Goal: Task Accomplishment & Management: Complete application form

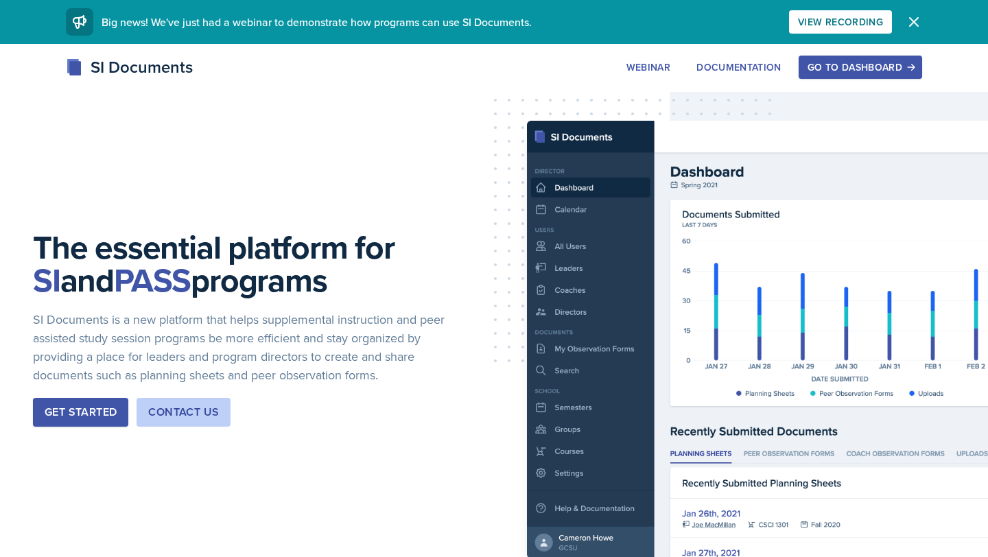
click at [868, 66] on div "Go to Dashboard" at bounding box center [861, 67] width 106 height 11
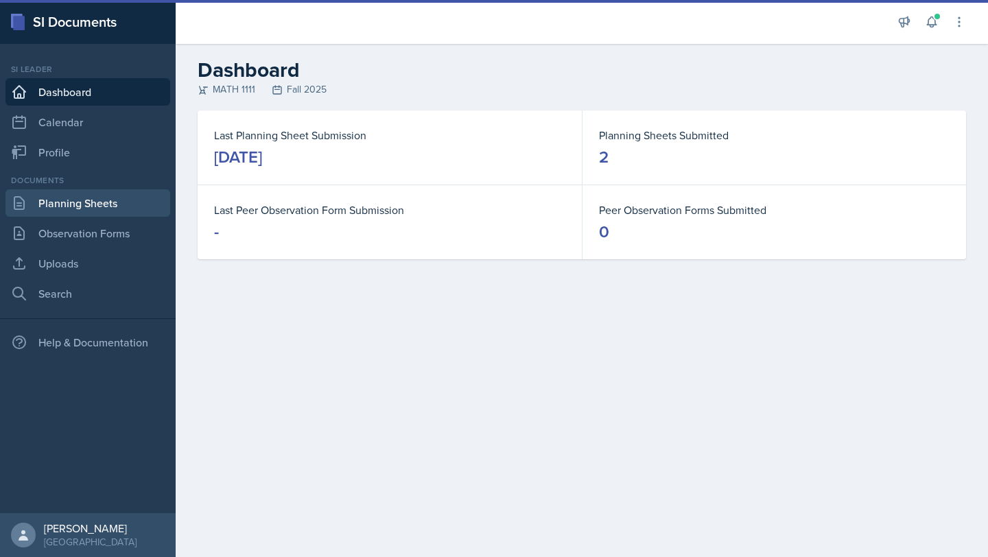
click at [99, 205] on link "Planning Sheets" at bounding box center [87, 202] width 165 height 27
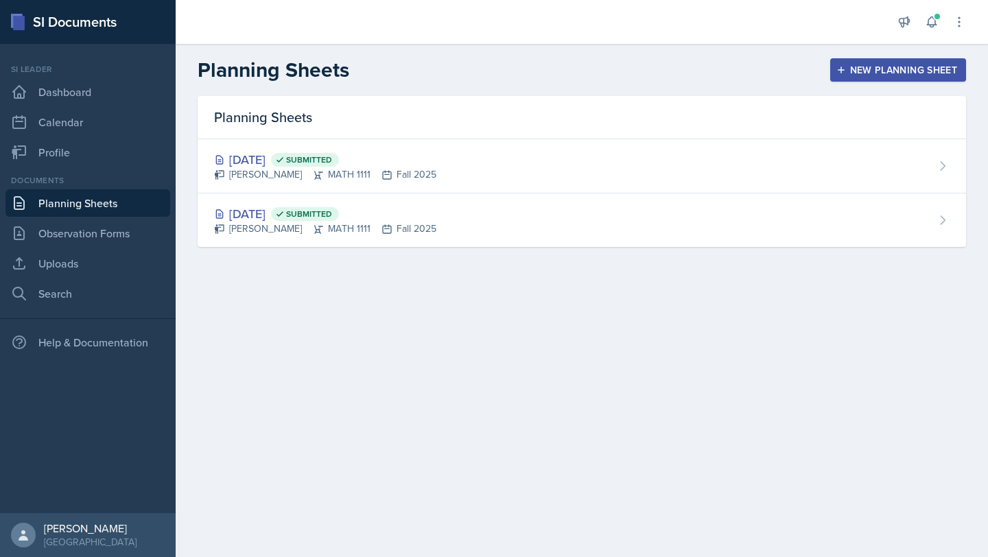
click at [870, 74] on div "New Planning Sheet" at bounding box center [898, 70] width 118 height 11
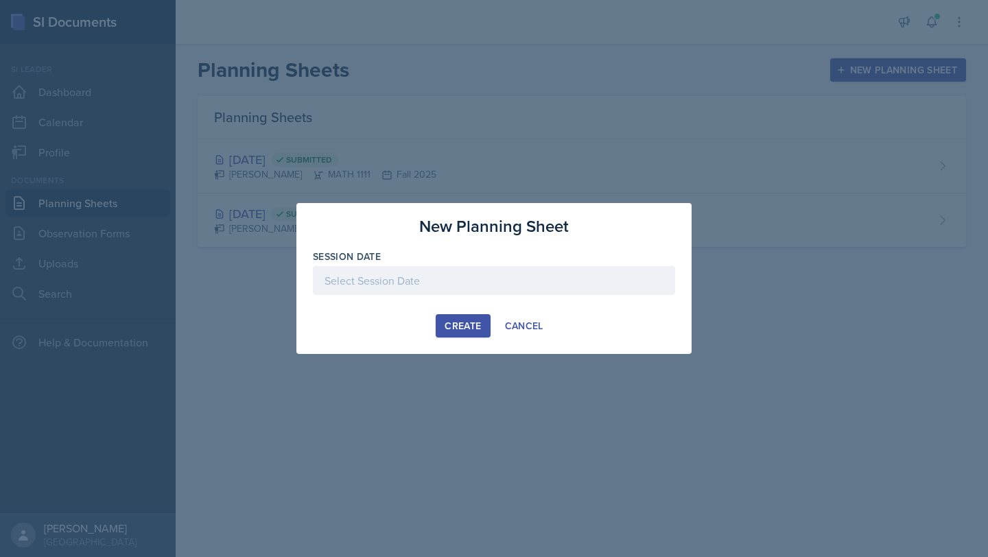
click at [534, 281] on div at bounding box center [494, 280] width 362 height 29
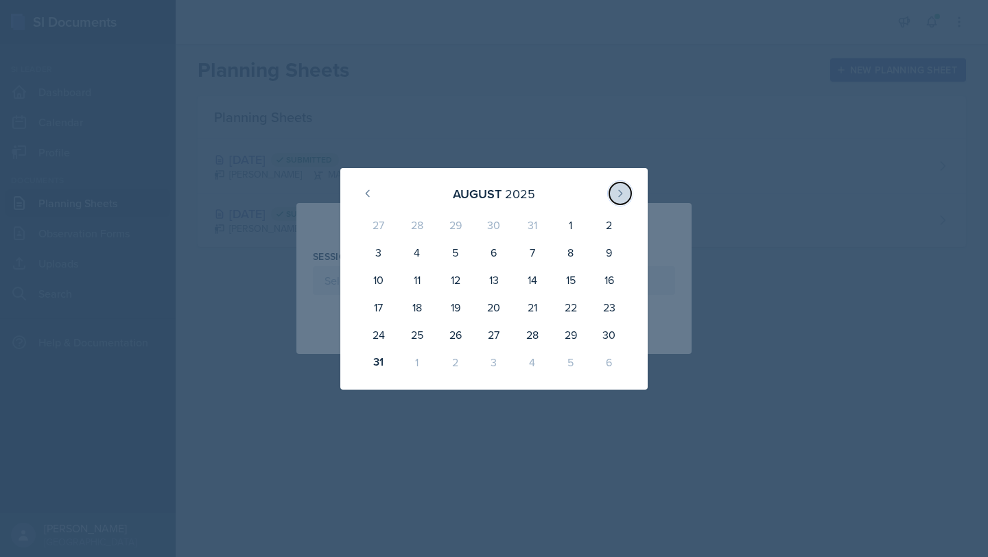
click at [626, 194] on button at bounding box center [620, 194] width 22 height 22
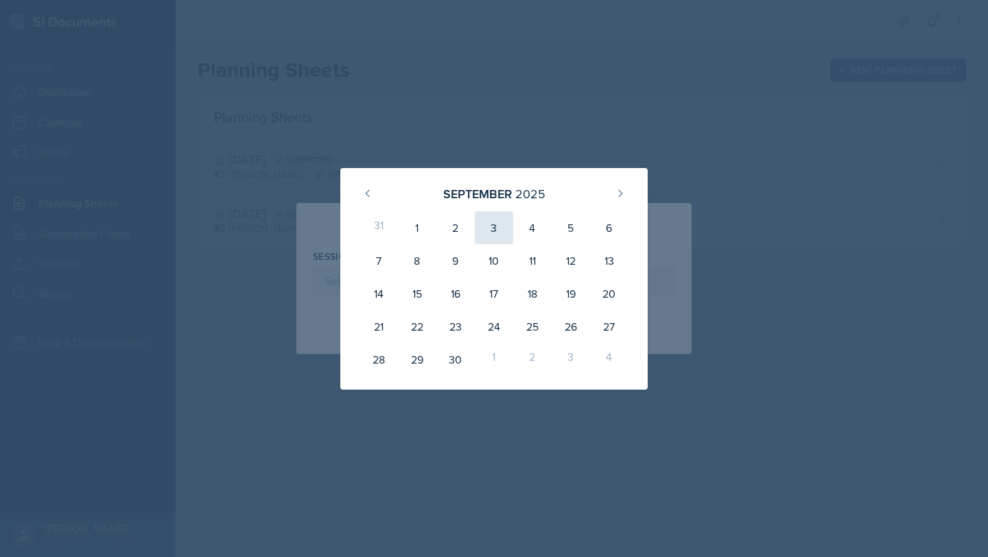
click at [498, 233] on div "3" at bounding box center [494, 227] width 38 height 33
type input "[DATE]"
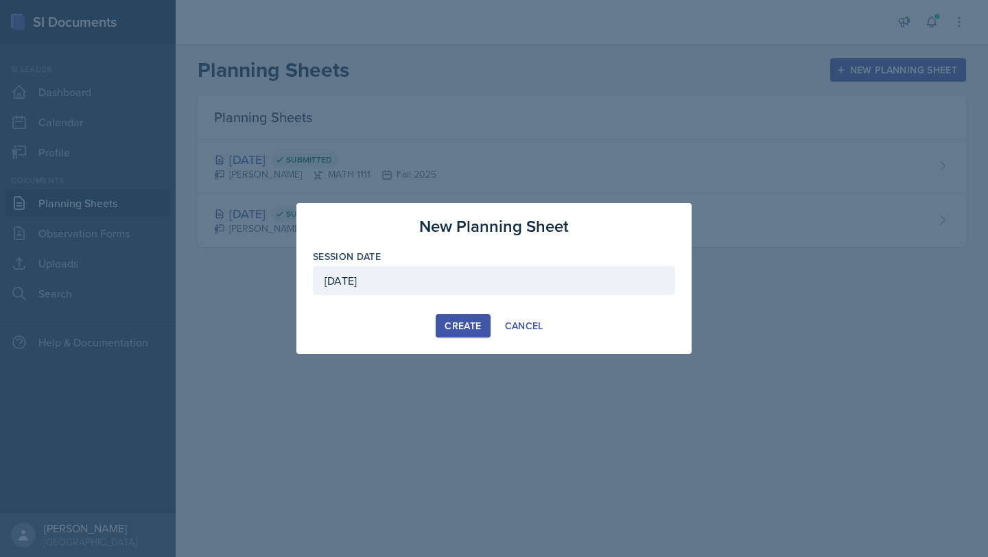
click at [460, 325] on div "Create" at bounding box center [463, 325] width 36 height 11
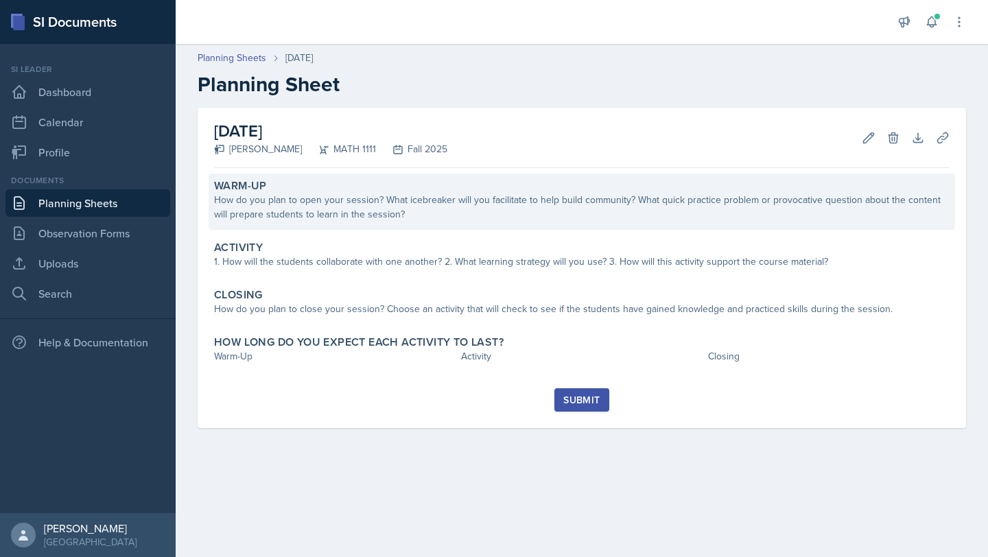
click at [388, 213] on div "How do you plan to open your session? What icebreaker will you facilitate to he…" at bounding box center [582, 207] width 736 height 29
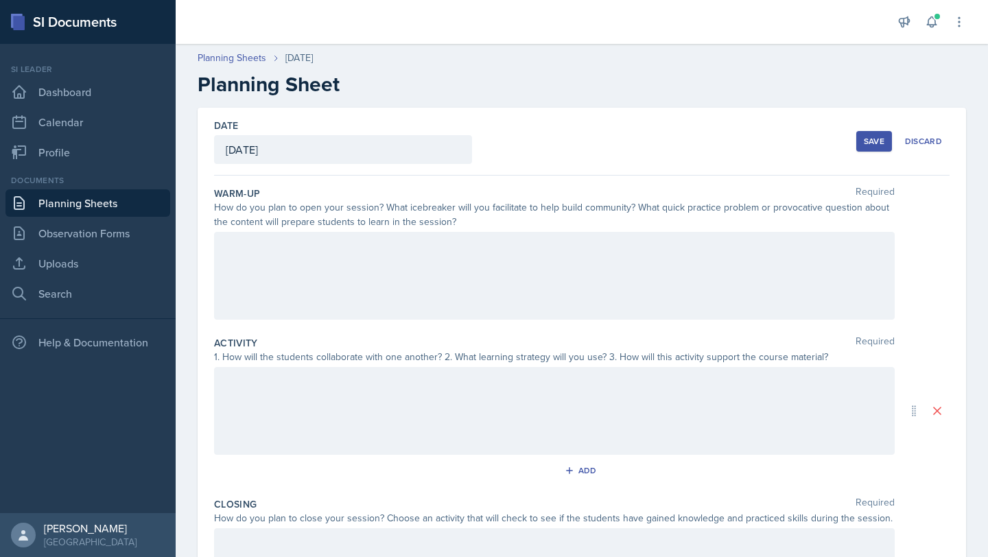
click at [395, 264] on div at bounding box center [554, 276] width 681 height 88
click at [935, 17] on span at bounding box center [937, 16] width 8 height 8
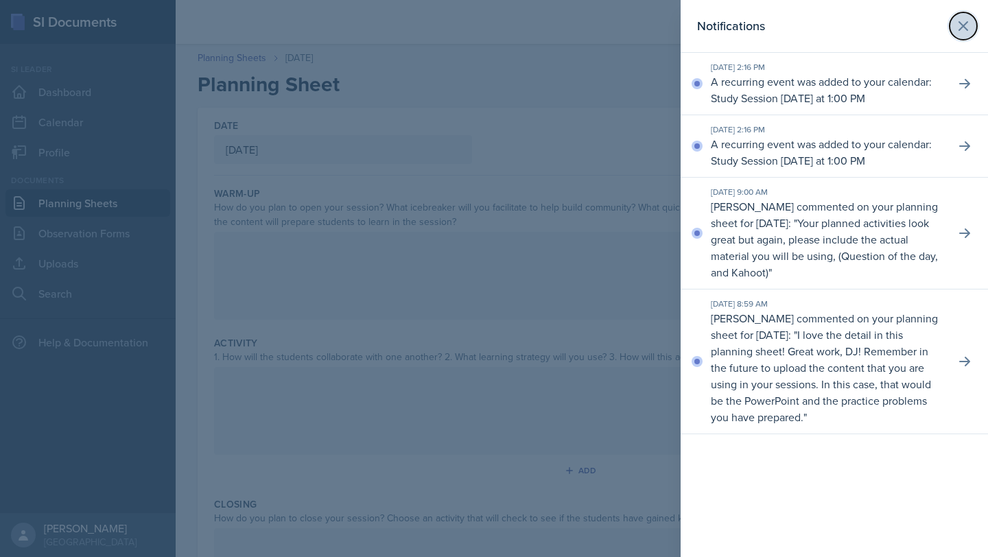
click at [966, 23] on icon at bounding box center [963, 26] width 8 height 8
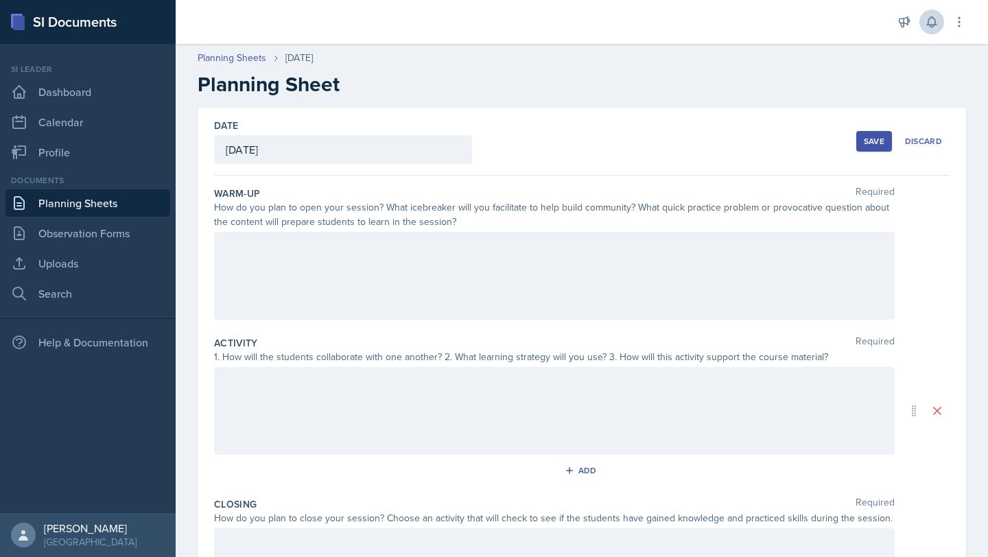
click at [792, 258] on div at bounding box center [554, 276] width 681 height 88
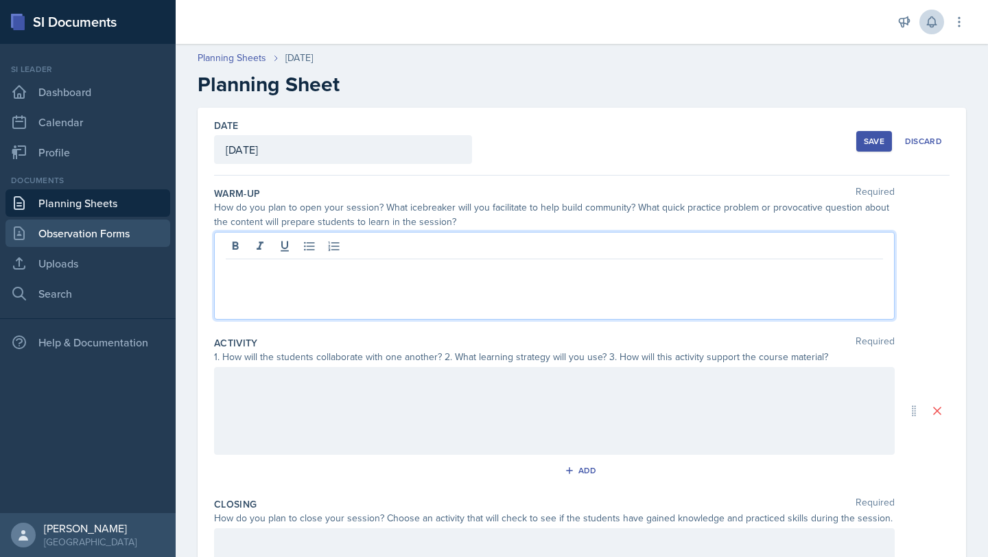
click at [101, 235] on link "Observation Forms" at bounding box center [87, 233] width 165 height 27
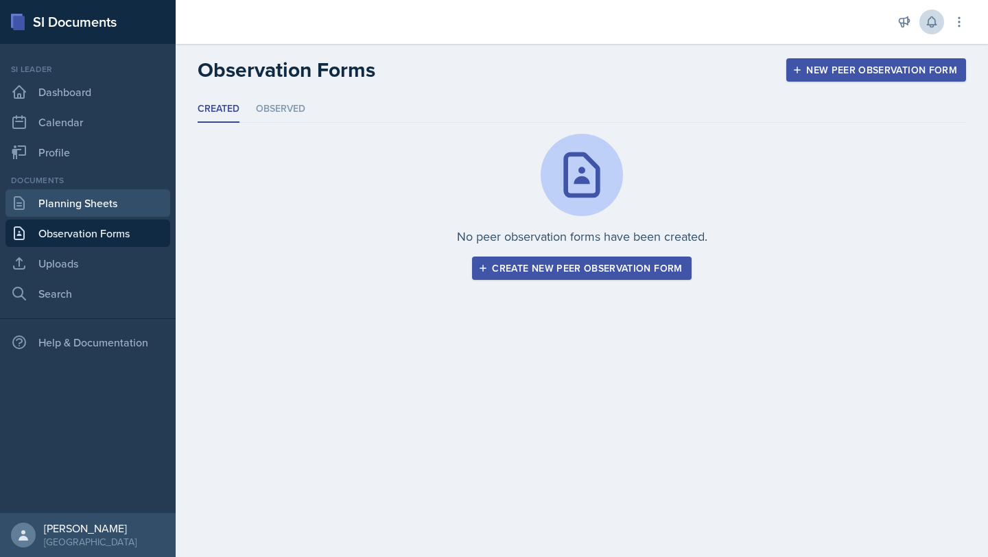
click at [112, 193] on link "Planning Sheets" at bounding box center [87, 202] width 165 height 27
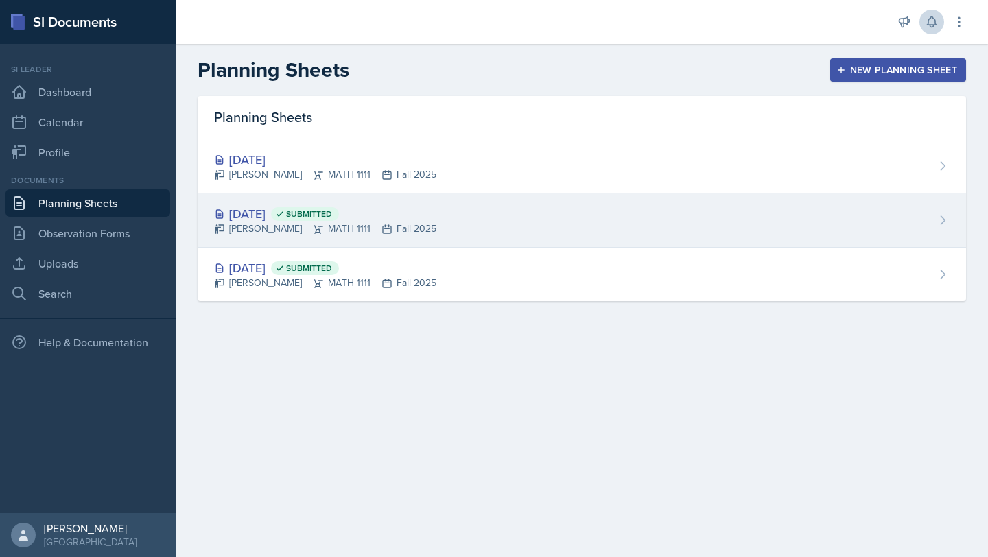
click at [332, 209] on span "Submitted" at bounding box center [309, 214] width 46 height 11
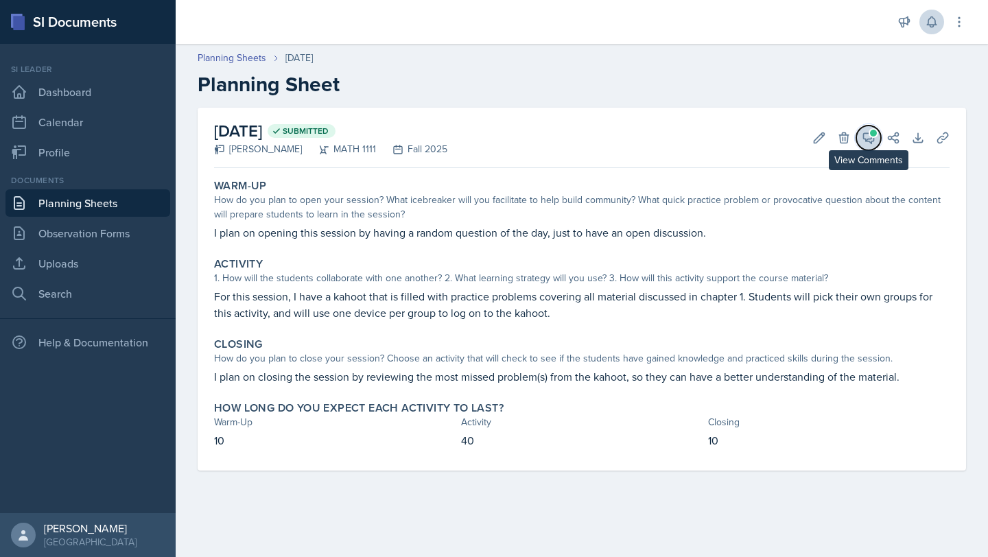
click at [863, 128] on button "View Comments" at bounding box center [868, 138] width 25 height 25
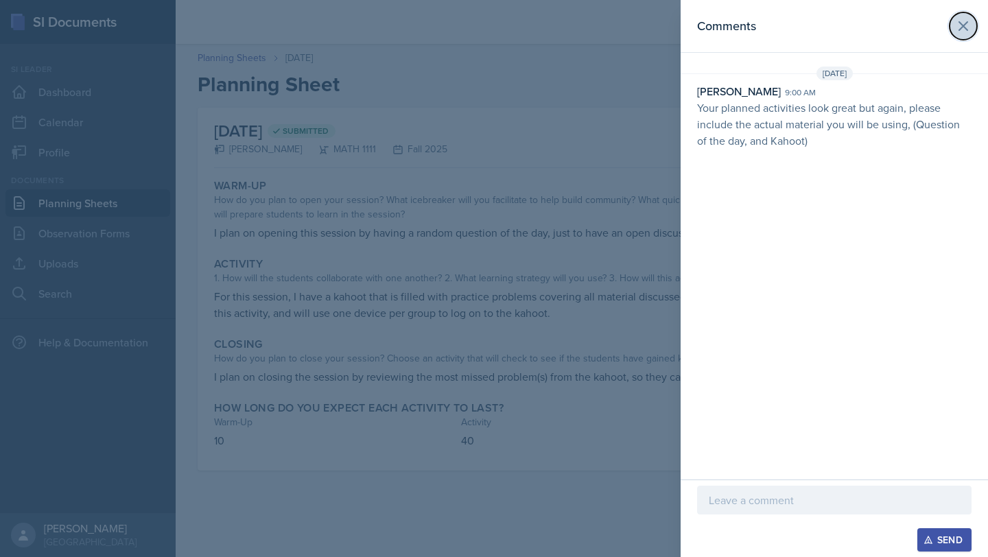
click at [966, 22] on icon at bounding box center [963, 26] width 8 height 8
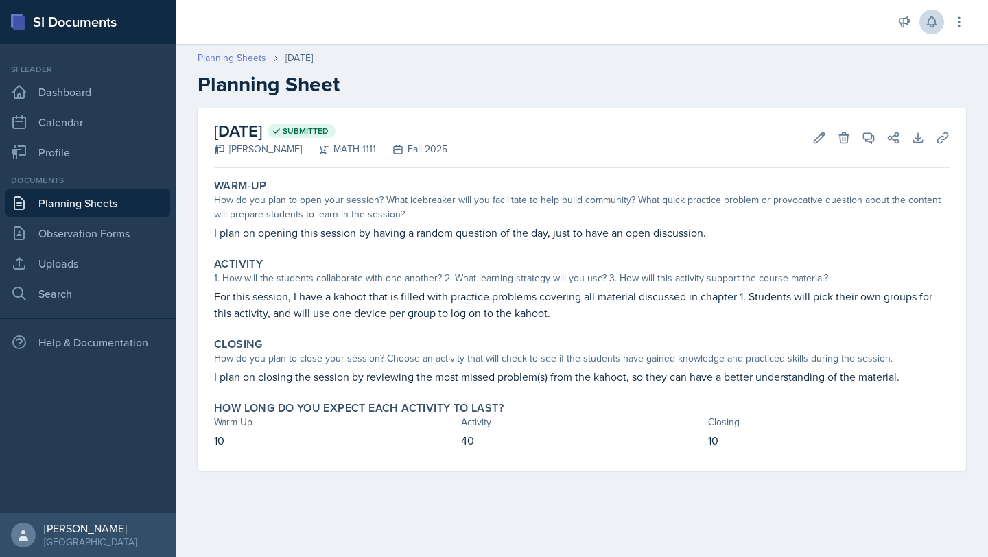
click at [246, 58] on link "Planning Sheets" at bounding box center [232, 58] width 69 height 14
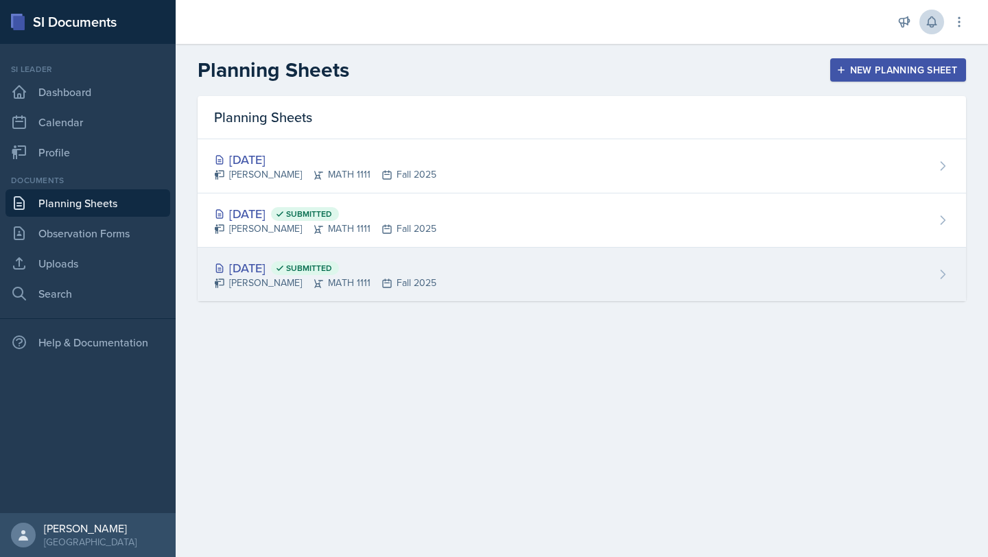
click at [410, 269] on div "[DATE] Submitted" at bounding box center [325, 268] width 222 height 19
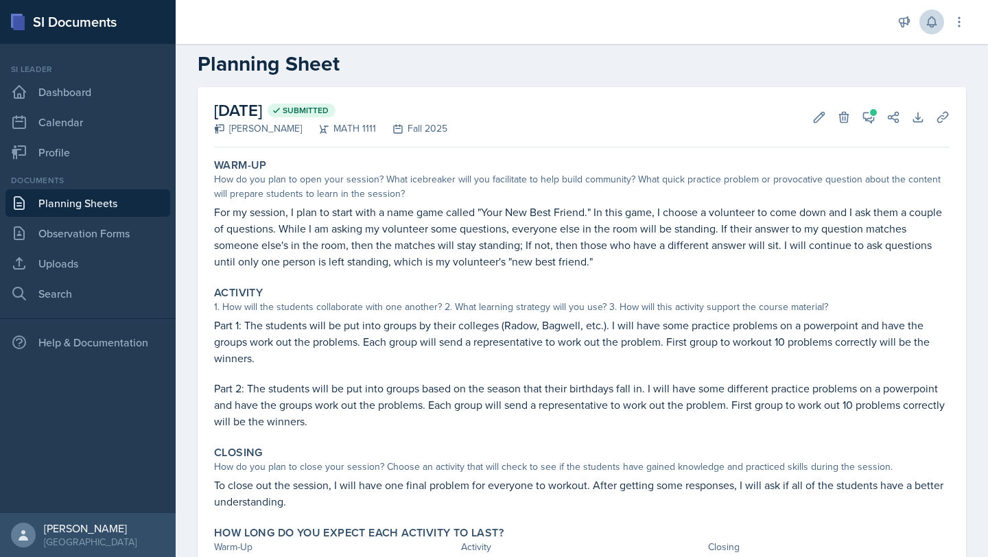
scroll to position [27, 0]
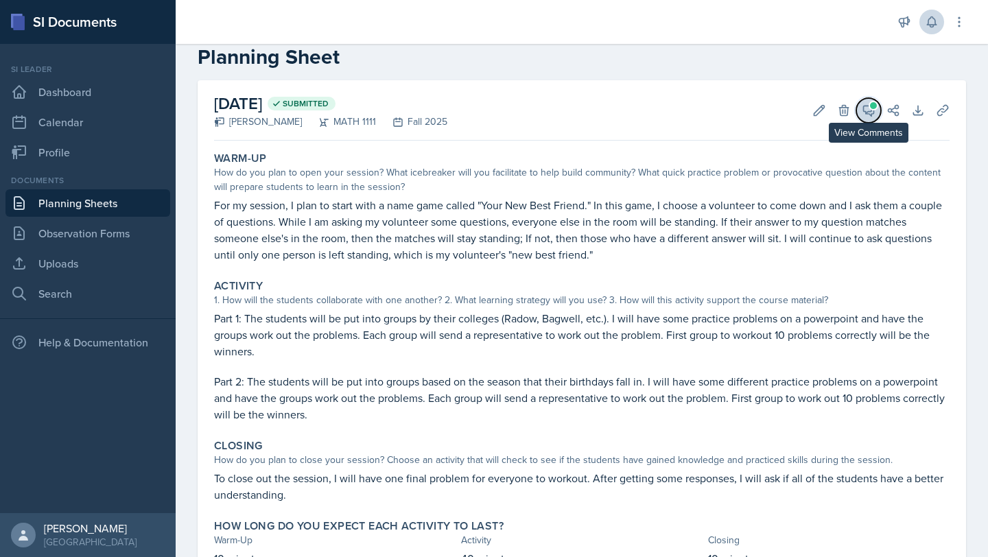
click at [869, 111] on icon at bounding box center [869, 111] width 10 height 10
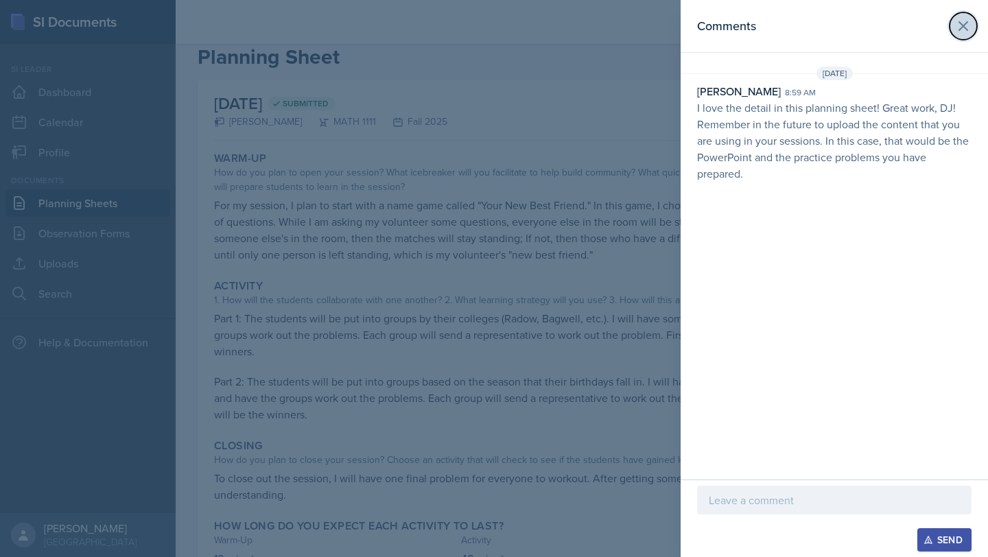
click at [963, 32] on icon at bounding box center [963, 26] width 16 height 16
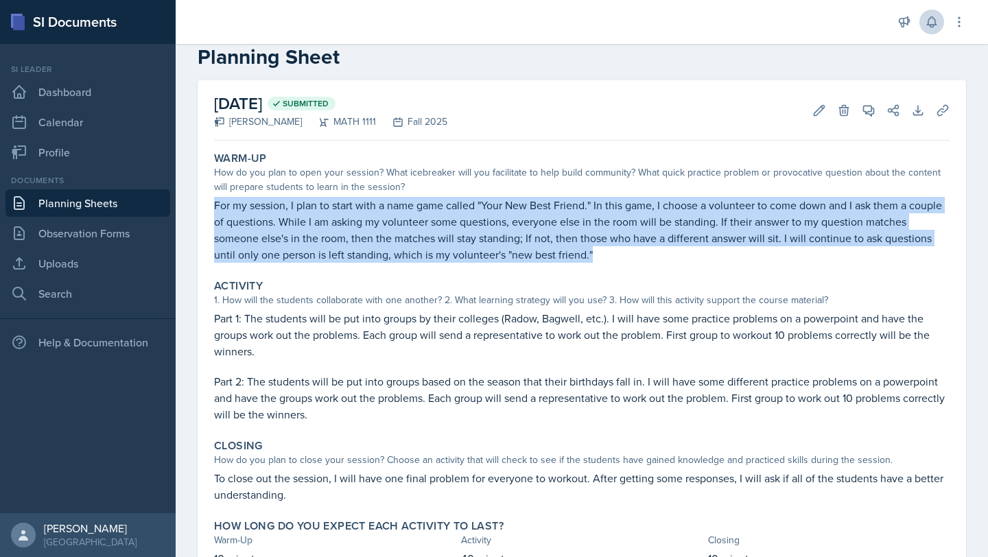
drag, startPoint x: 213, startPoint y: 205, endPoint x: 621, endPoint y: 259, distance: 411.9
click at [624, 261] on div "Warm-Up How do you plan to open your session? What icebreaker will you facilita…" at bounding box center [582, 207] width 747 height 122
copy p "For my session, I plan to start with a name game called "Your New Best Friend."…"
click at [94, 96] on link "Dashboard" at bounding box center [87, 91] width 165 height 27
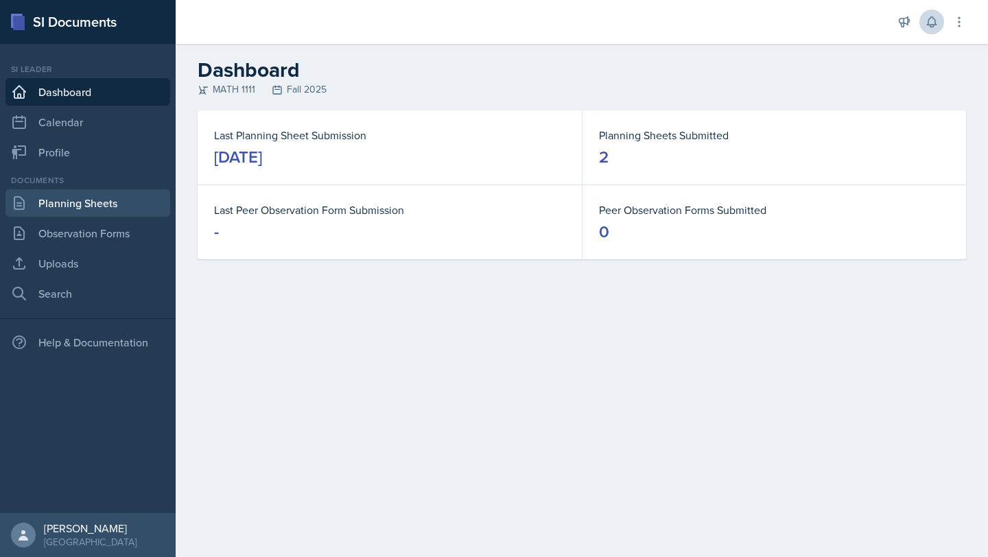
click at [79, 205] on link "Planning Sheets" at bounding box center [87, 202] width 165 height 27
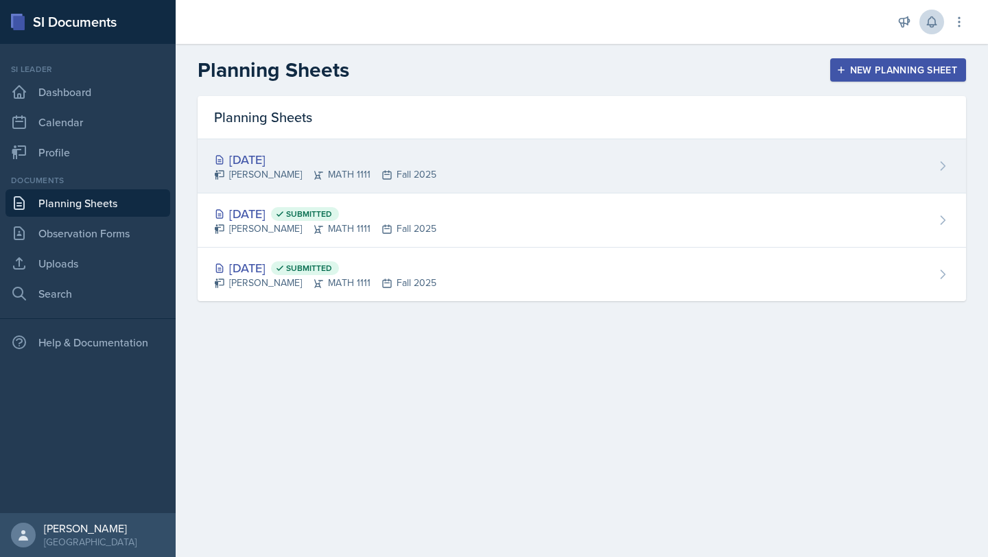
click at [344, 163] on div "[DATE]" at bounding box center [325, 159] width 222 height 19
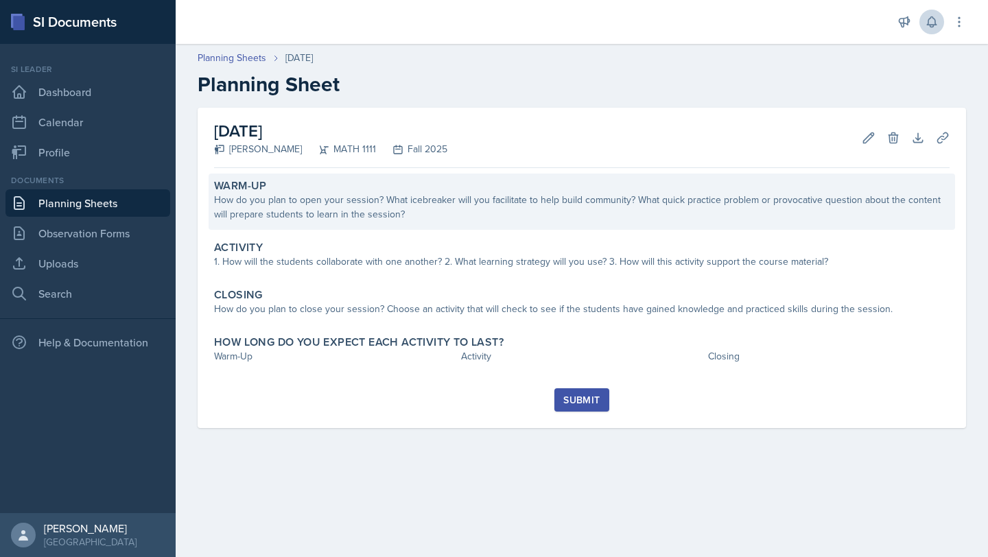
click at [549, 203] on div "How do you plan to open your session? What icebreaker will you facilitate to he…" at bounding box center [582, 207] width 736 height 29
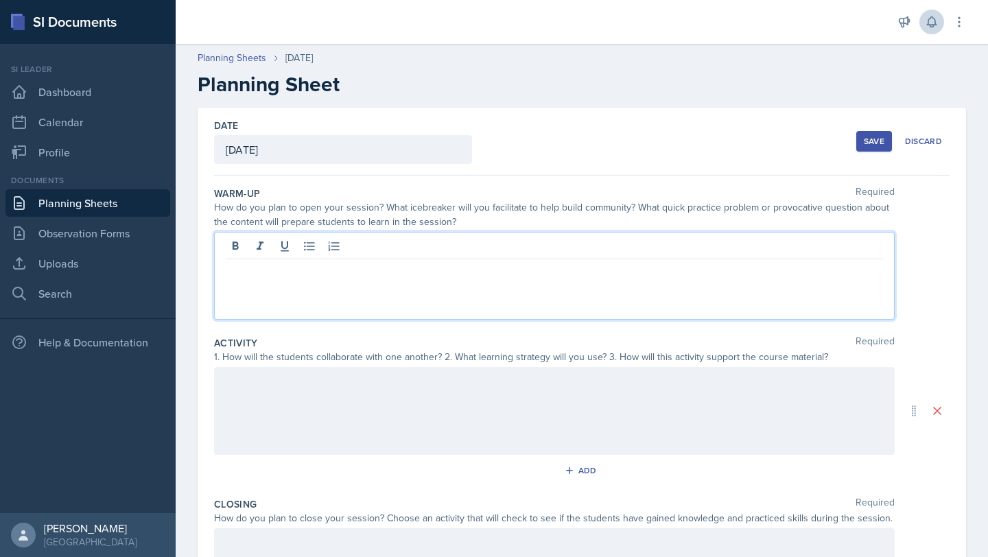
click at [548, 254] on div at bounding box center [554, 276] width 681 height 88
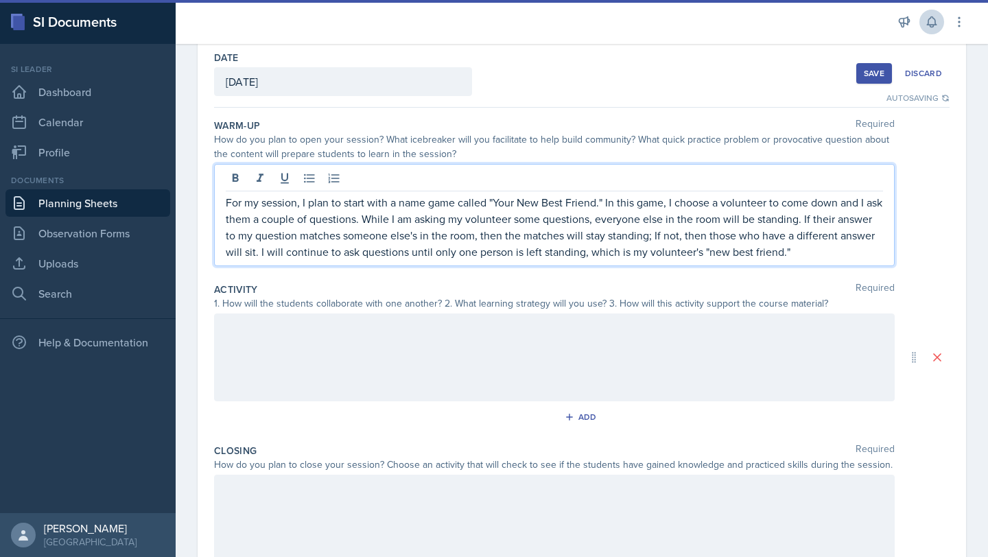
scroll to position [74, 0]
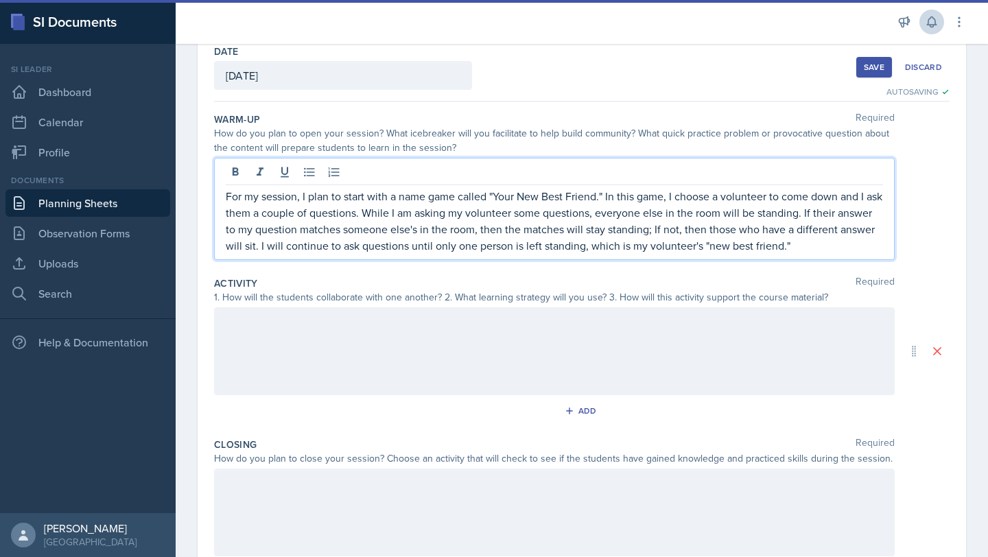
click at [567, 362] on div at bounding box center [554, 351] width 681 height 88
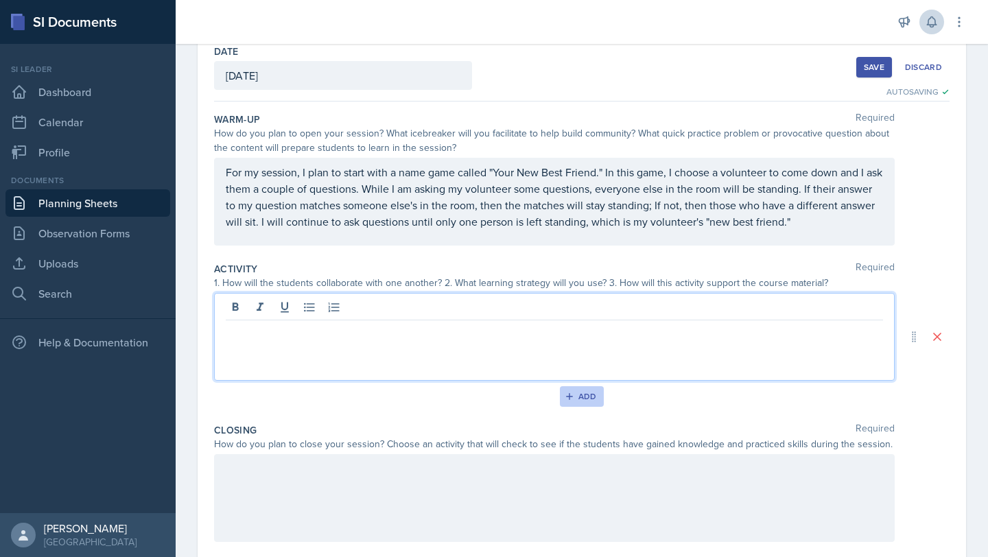
scroll to position [98, 0]
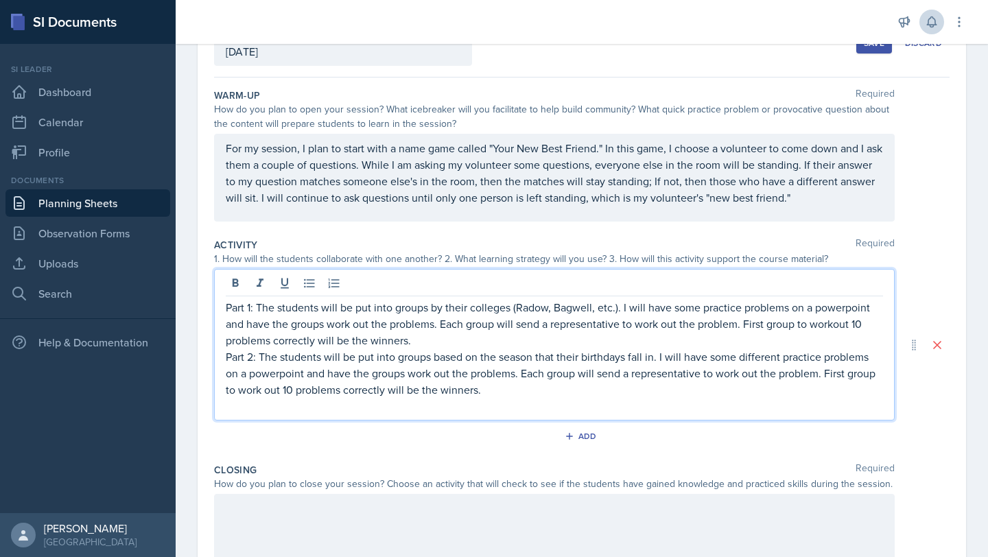
click at [431, 347] on p "Part 1: The students will be put into groups by their colleges (Radow, Bagwell,…" at bounding box center [554, 323] width 657 height 49
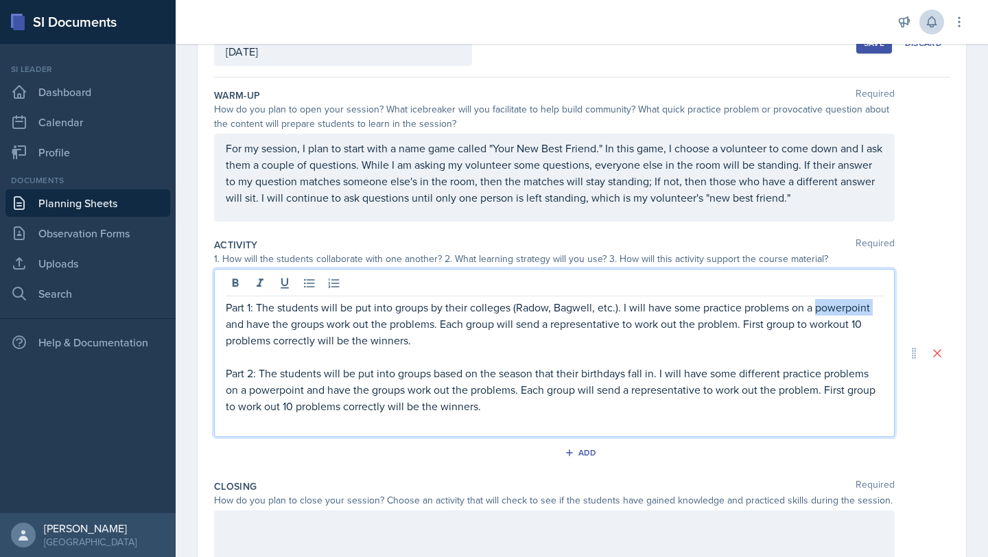
drag, startPoint x: 873, startPoint y: 312, endPoint x: 812, endPoint y: 308, distance: 61.2
click at [813, 311] on p "Part 1: The students will be put into groups by their colleges (Radow, Bagwell,…" at bounding box center [554, 323] width 657 height 49
click at [822, 310] on p "Part 1: The students will be put into groups by their colleges (Radow, Bagwell,…" at bounding box center [554, 323] width 657 height 49
click at [256, 390] on p "Part 2: The students will be put into groups based on the season that their bir…" at bounding box center [554, 389] width 657 height 49
drag, startPoint x: 302, startPoint y: 390, endPoint x: 252, endPoint y: 390, distance: 50.1
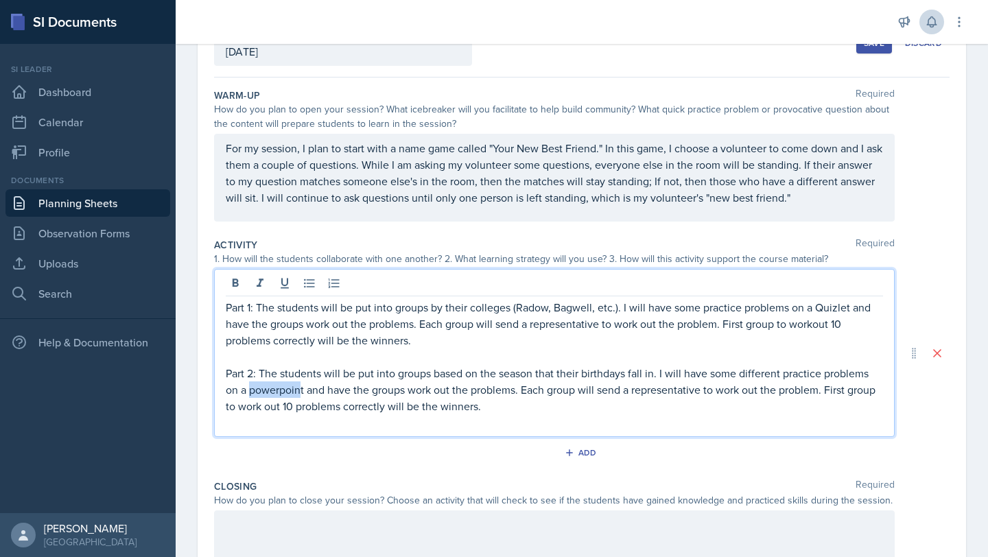
click at [252, 390] on p "Part 2: The students will be put into groups based on the season that their bir…" at bounding box center [554, 389] width 657 height 49
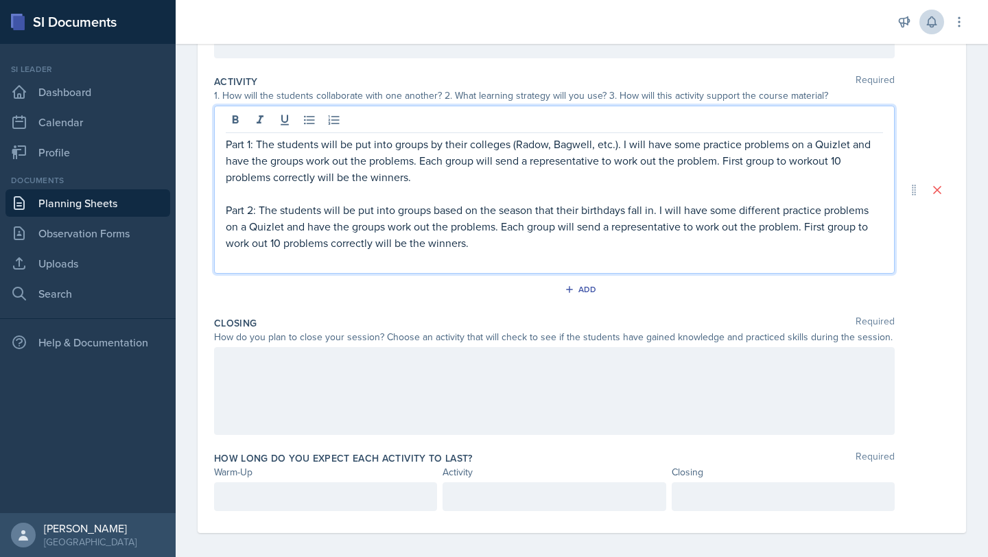
scroll to position [270, 0]
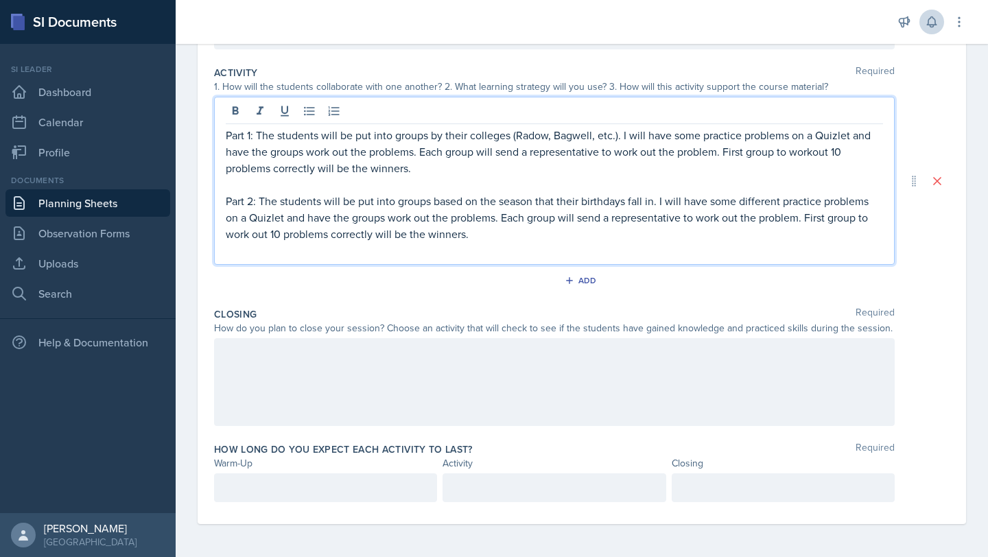
click at [415, 368] on div at bounding box center [554, 382] width 681 height 88
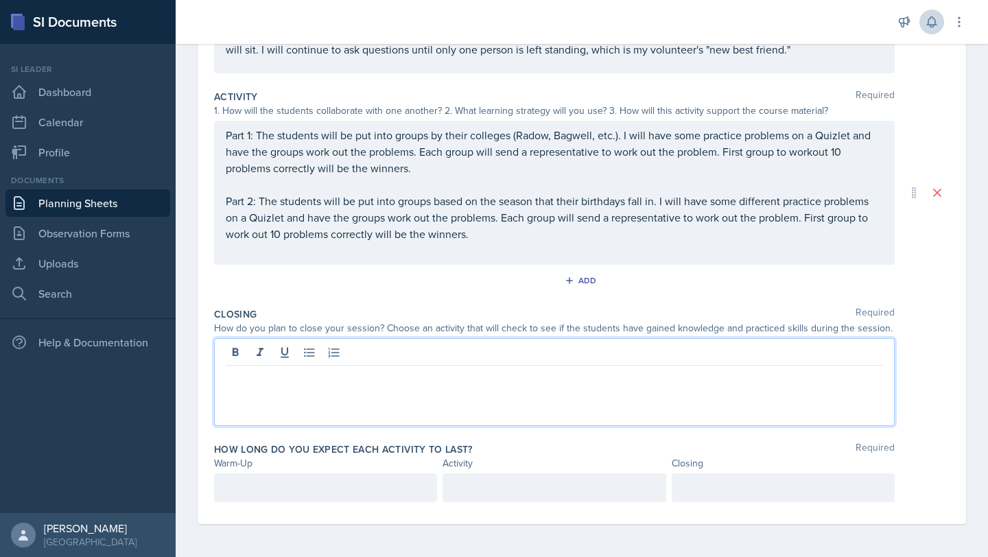
scroll to position [246, 0]
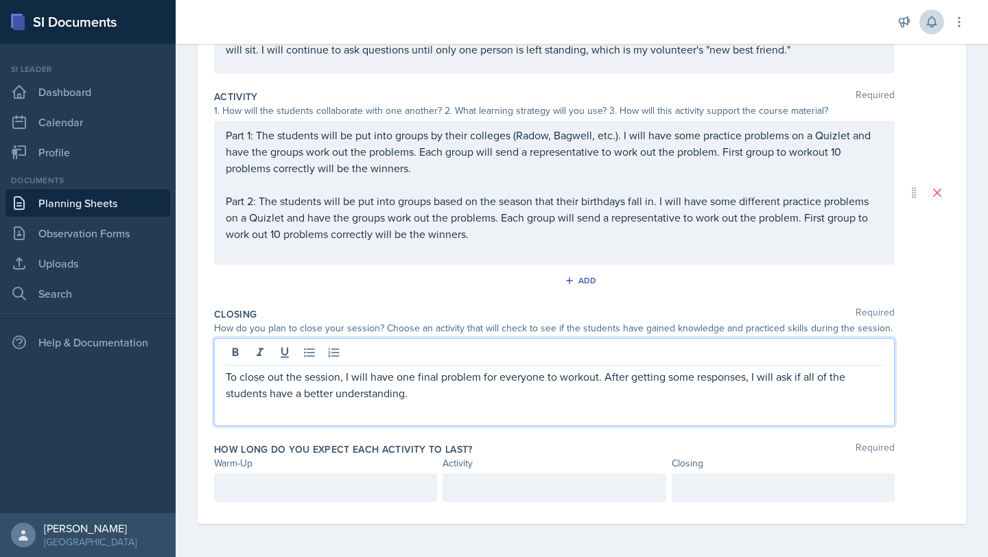
click at [309, 482] on p at bounding box center [326, 488] width 200 height 16
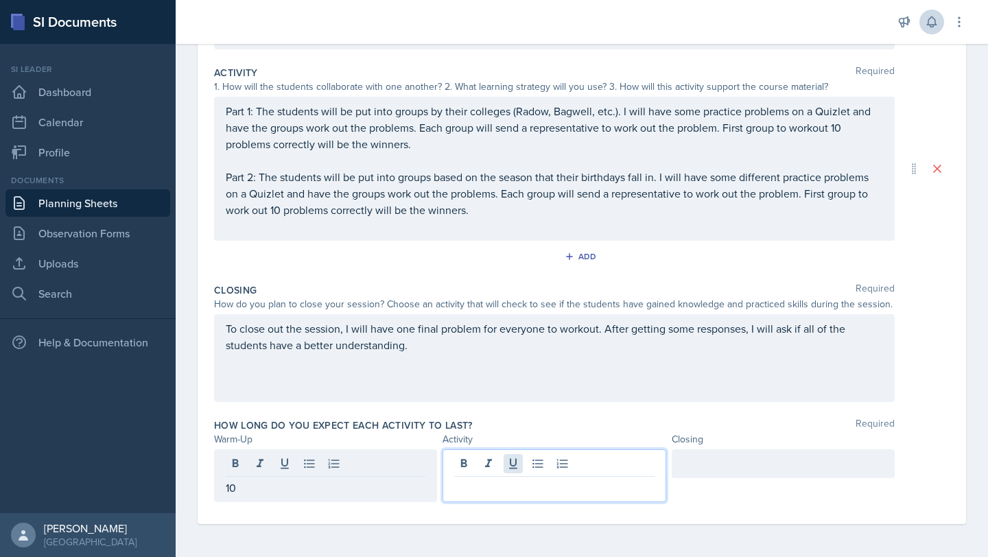
click at [505, 465] on div at bounding box center [554, 475] width 223 height 53
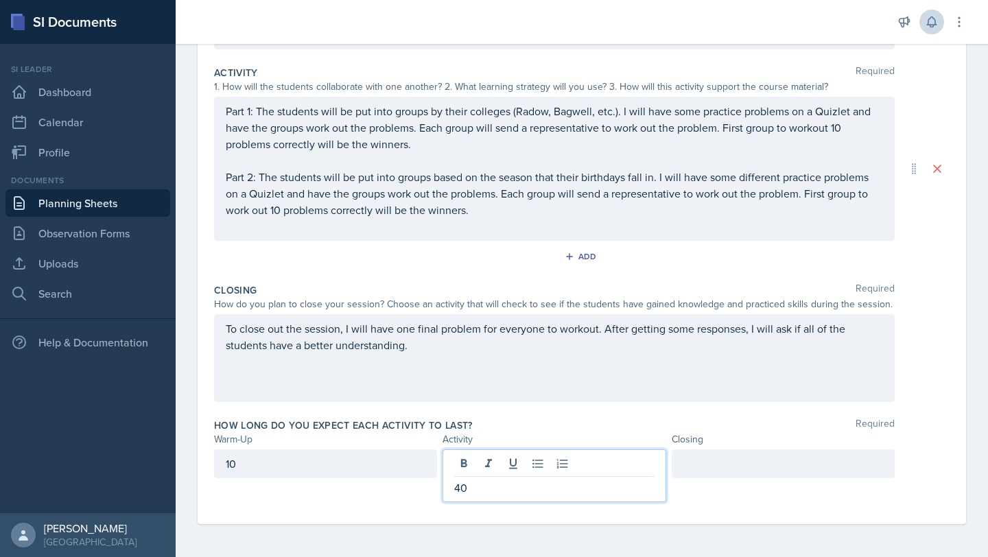
click at [703, 472] on div at bounding box center [783, 463] width 223 height 29
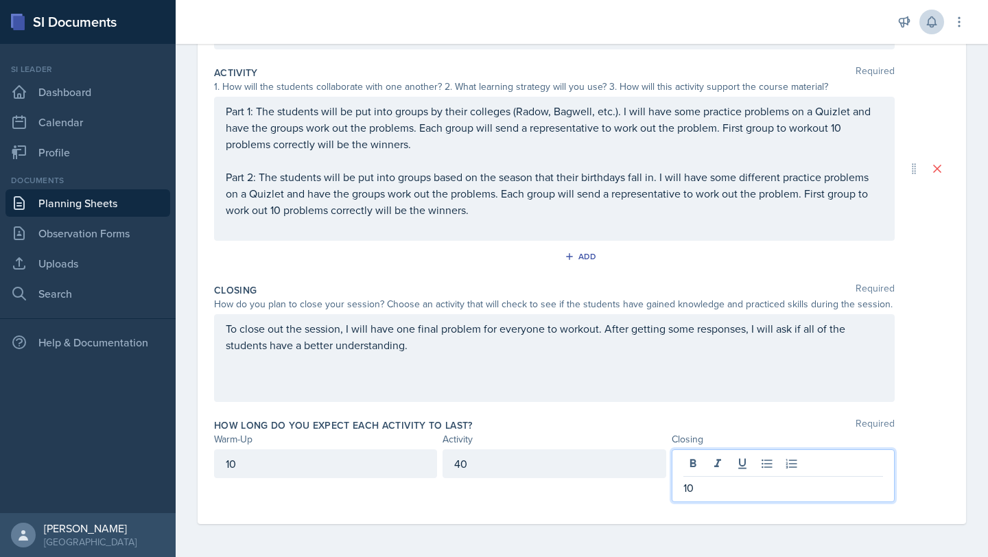
click at [792, 419] on div "How long do you expect each activity to last? Required" at bounding box center [582, 426] width 736 height 14
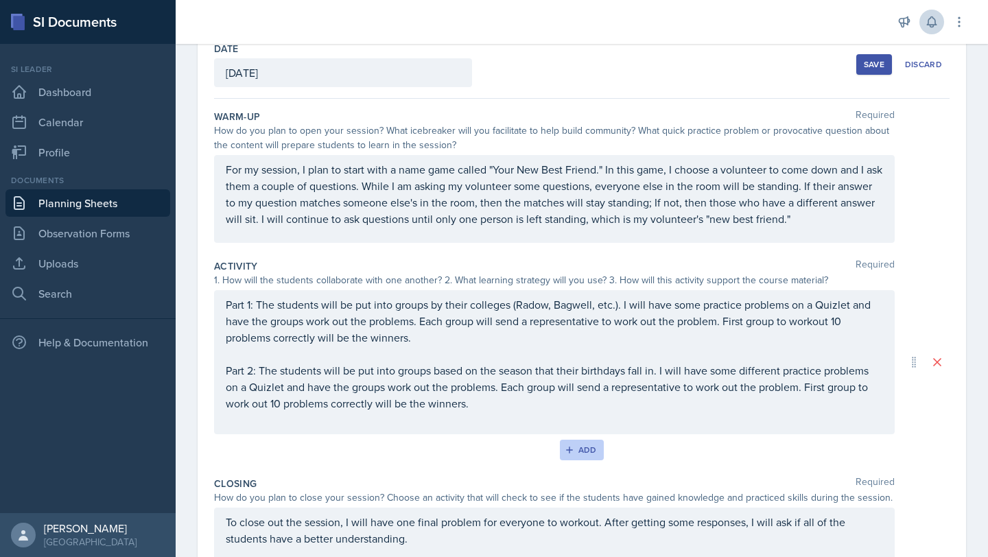
scroll to position [246, 0]
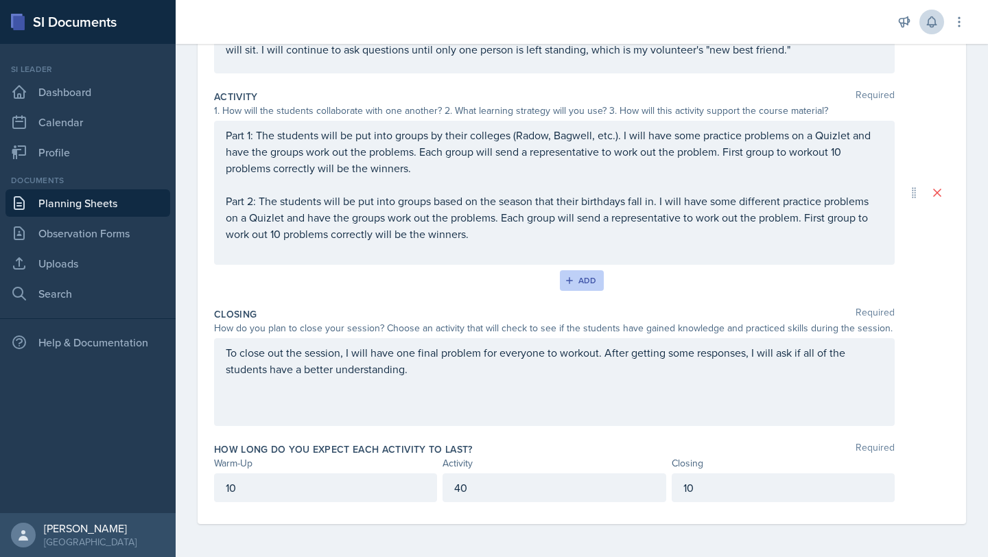
click at [581, 284] on div "Add" at bounding box center [583, 280] width 30 height 11
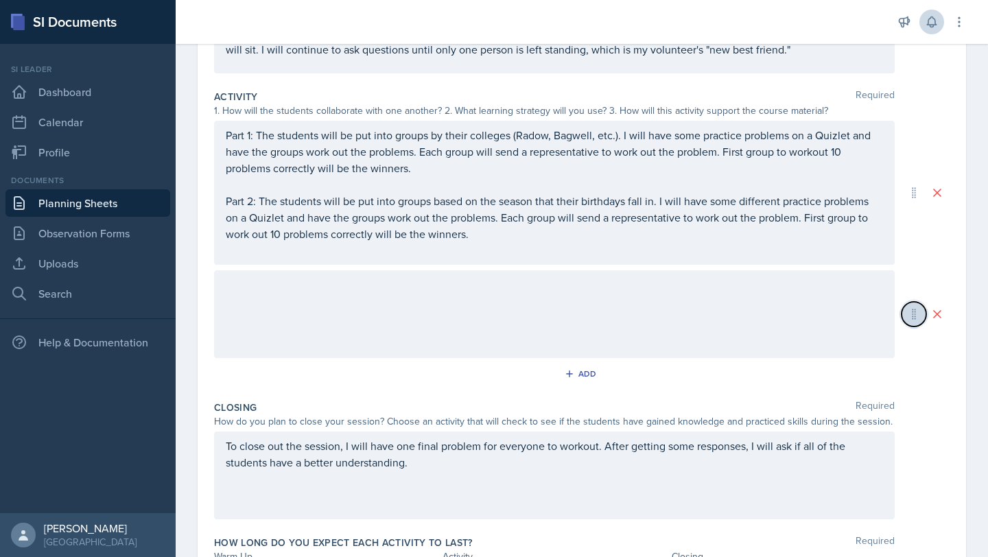
click at [917, 325] on button at bounding box center [914, 314] width 25 height 25
click at [945, 313] on button at bounding box center [937, 314] width 25 height 25
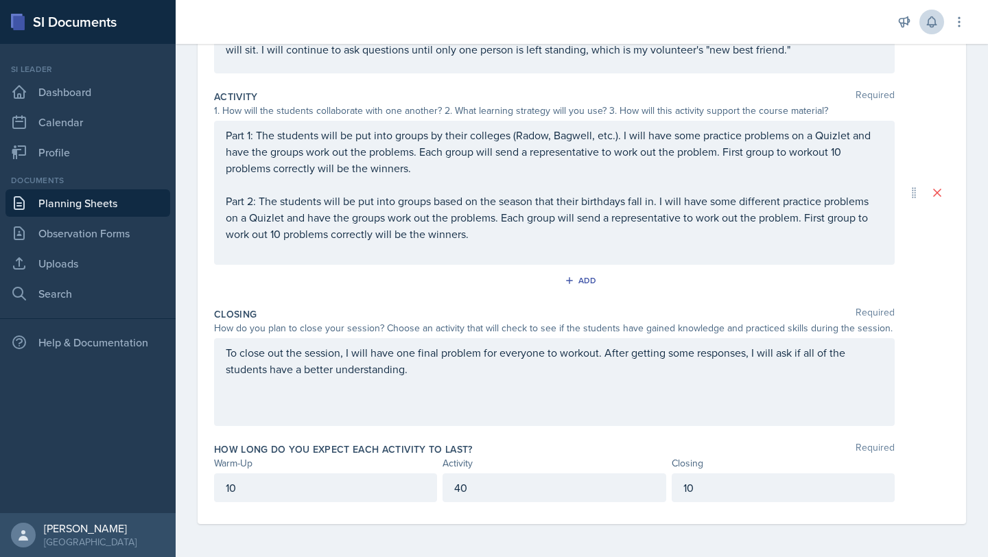
scroll to position [0, 0]
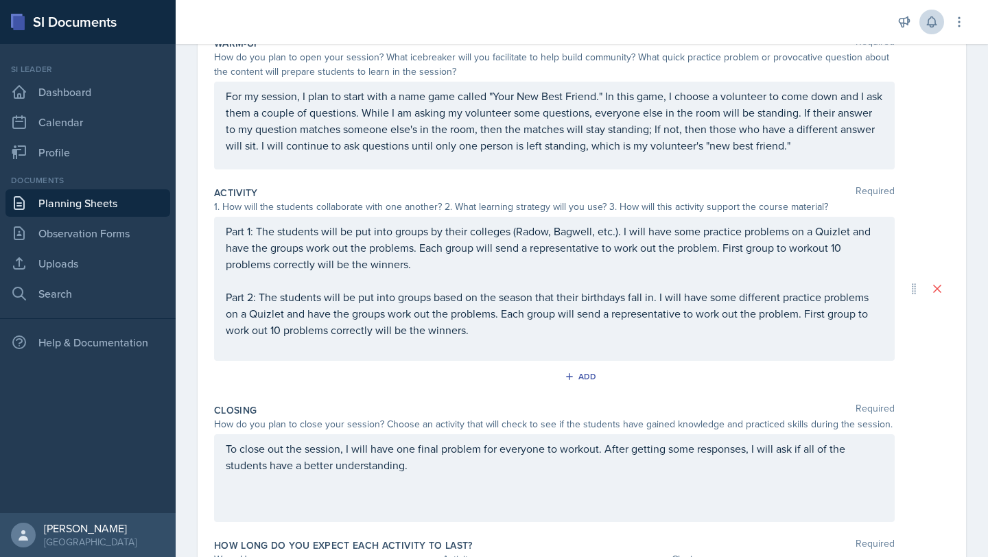
click at [667, 336] on p "Part 2: The students will be put into groups based on the season that their bir…" at bounding box center [554, 313] width 657 height 49
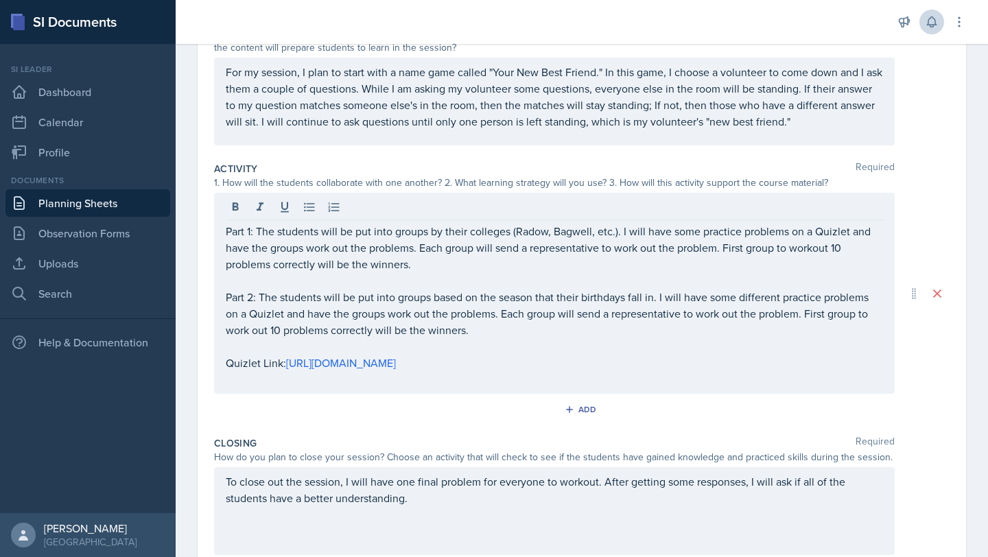
click at [703, 425] on div "Add" at bounding box center [582, 412] width 736 height 26
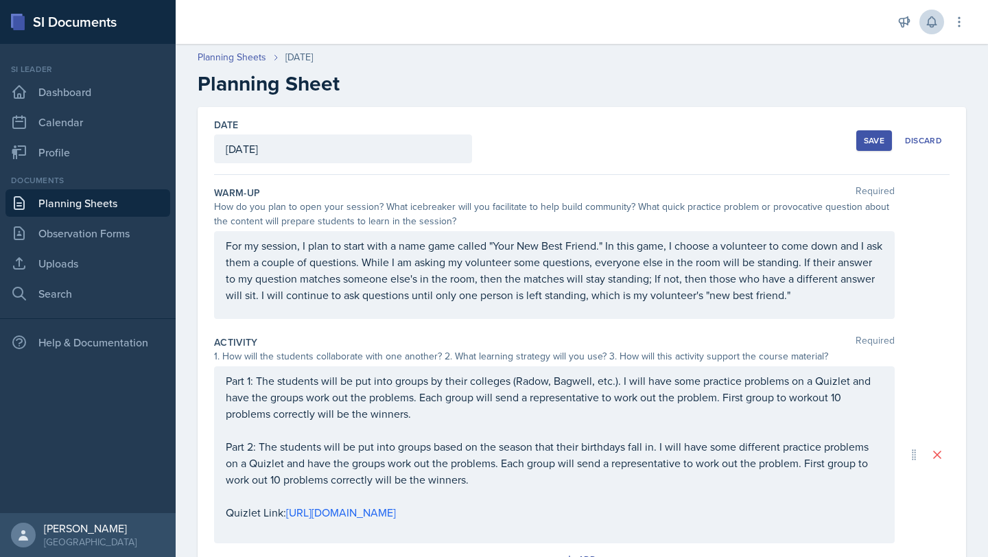
scroll to position [0, 0]
click at [880, 138] on div "Save" at bounding box center [874, 141] width 21 height 11
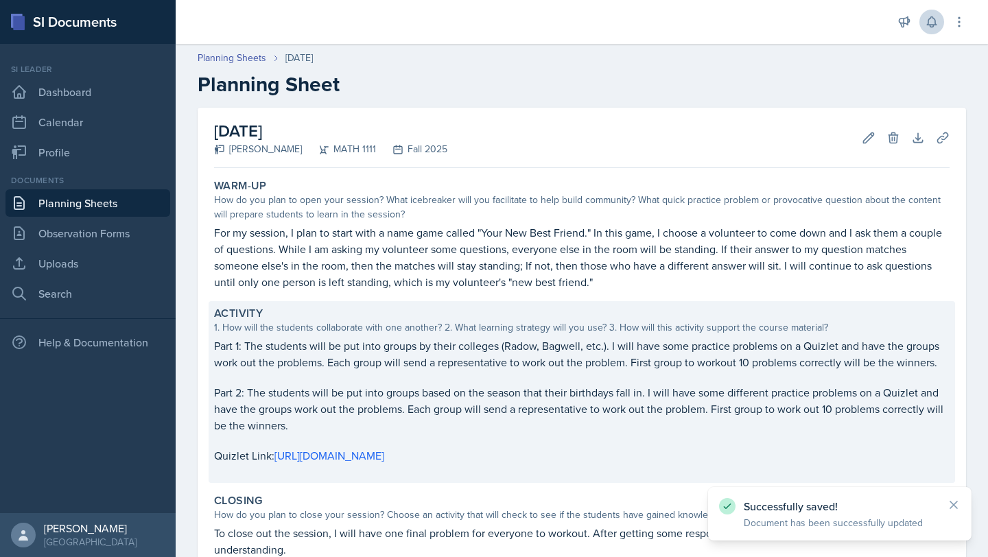
scroll to position [173, 0]
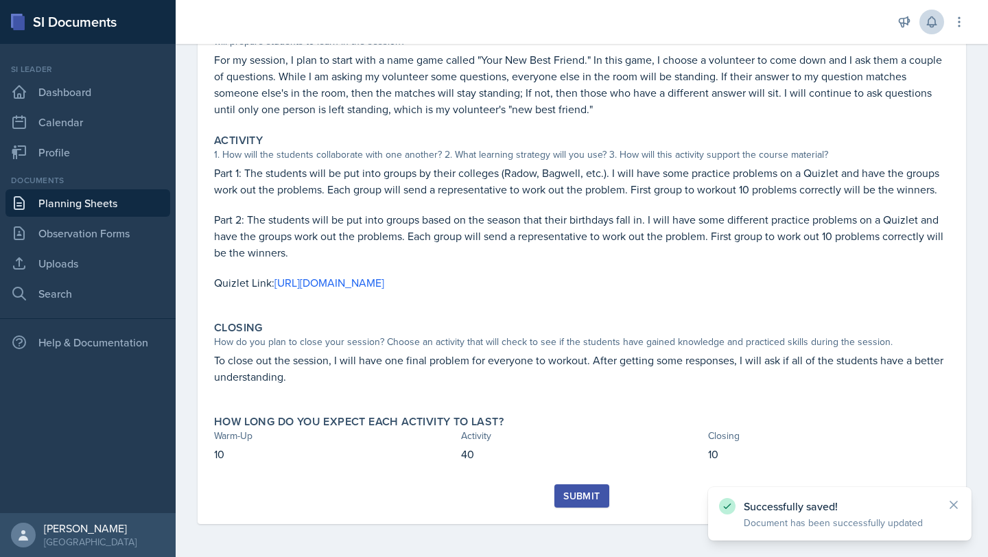
click at [580, 491] on div "Submit" at bounding box center [581, 496] width 36 height 11
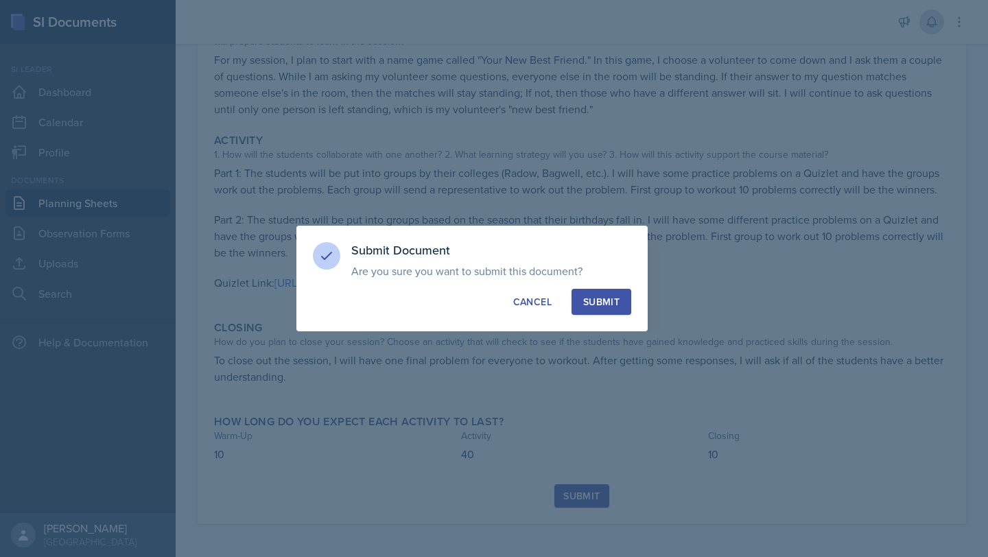
click at [620, 310] on button "Submit" at bounding box center [602, 302] width 60 height 26
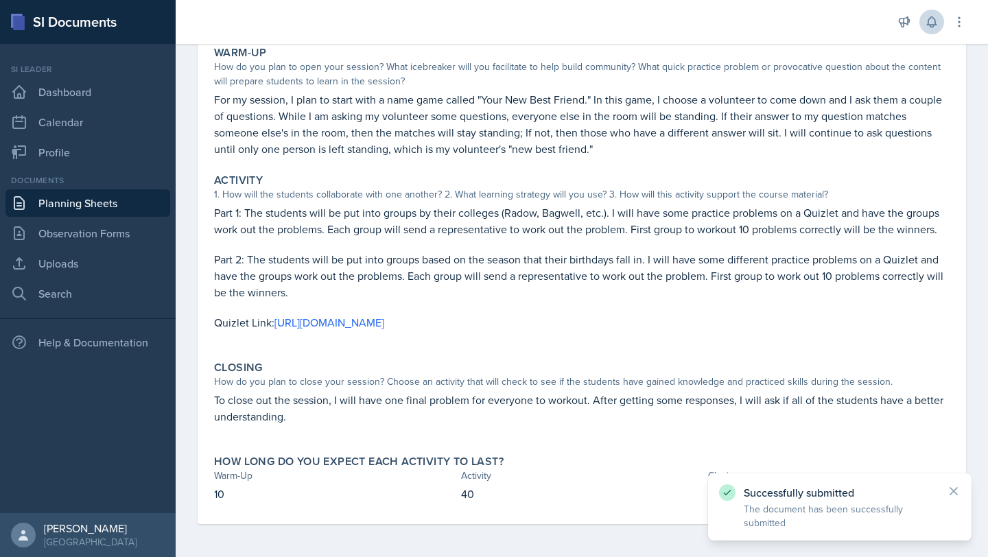
scroll to position [133, 0]
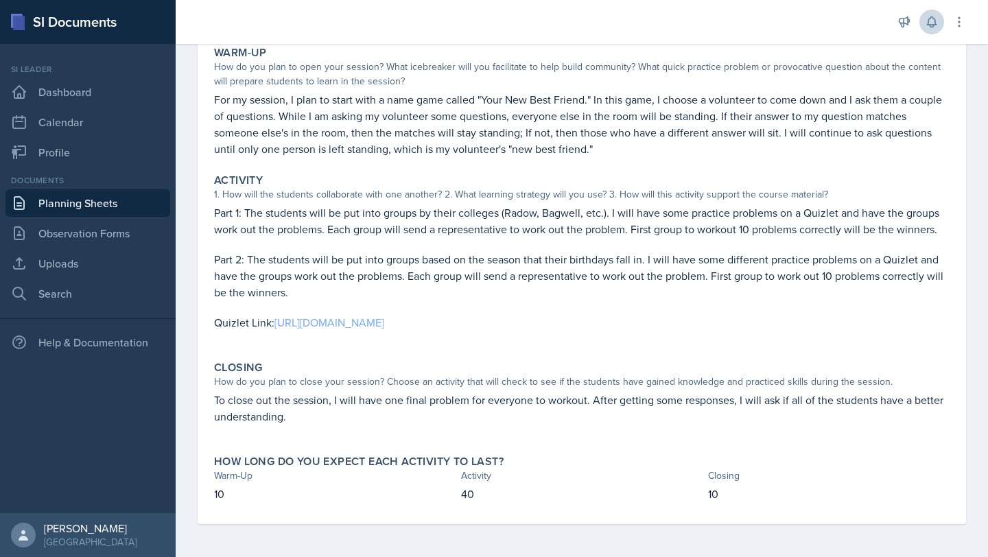
click at [384, 321] on link "[URL][DOMAIN_NAME]" at bounding box center [329, 322] width 110 height 15
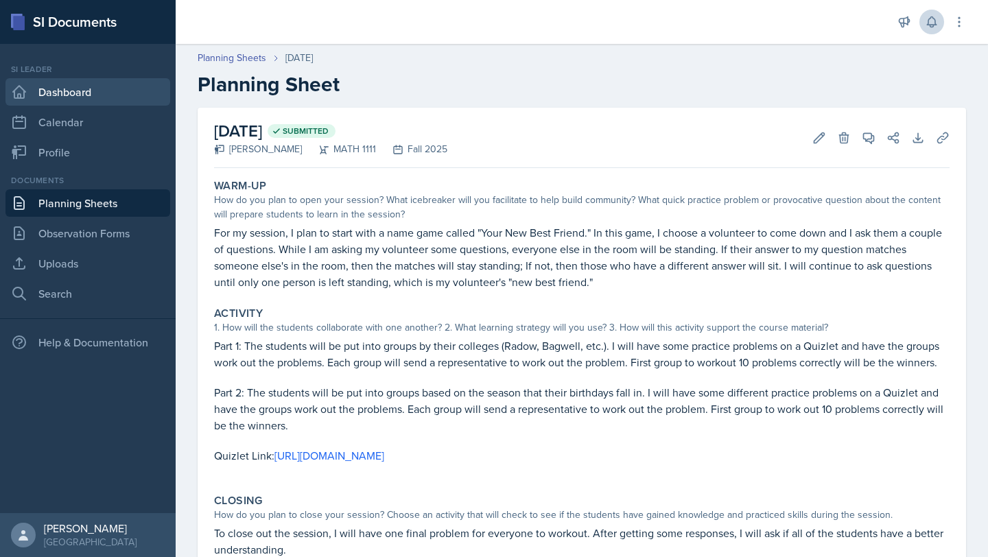
click at [127, 93] on link "Dashboard" at bounding box center [87, 91] width 165 height 27
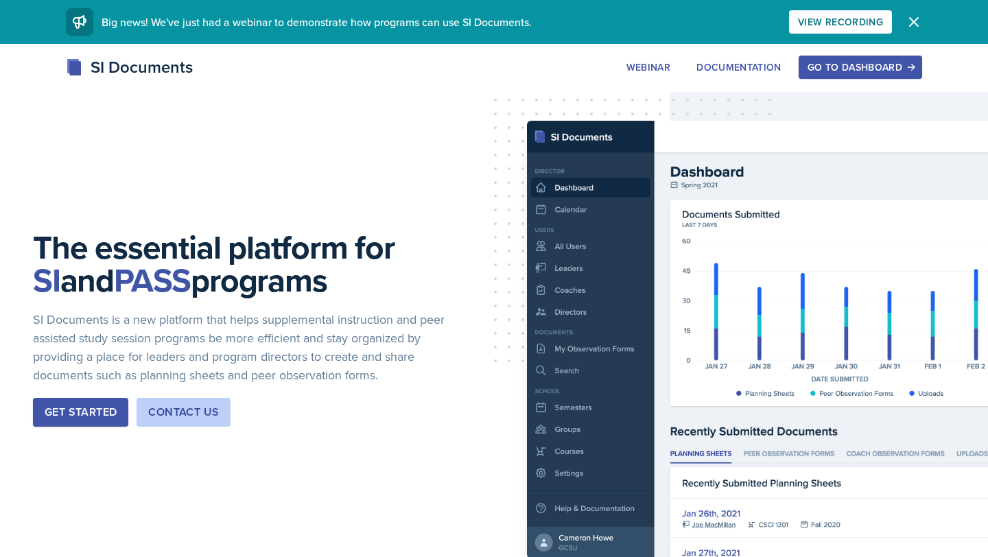
click at [867, 62] on div "Go to Dashboard" at bounding box center [861, 67] width 106 height 11
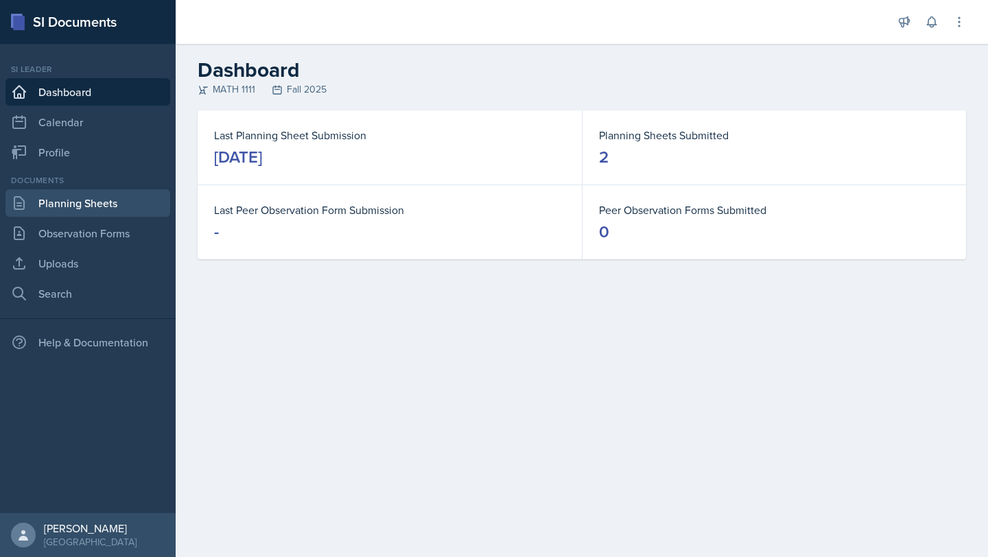
click at [91, 209] on link "Planning Sheets" at bounding box center [87, 202] width 165 height 27
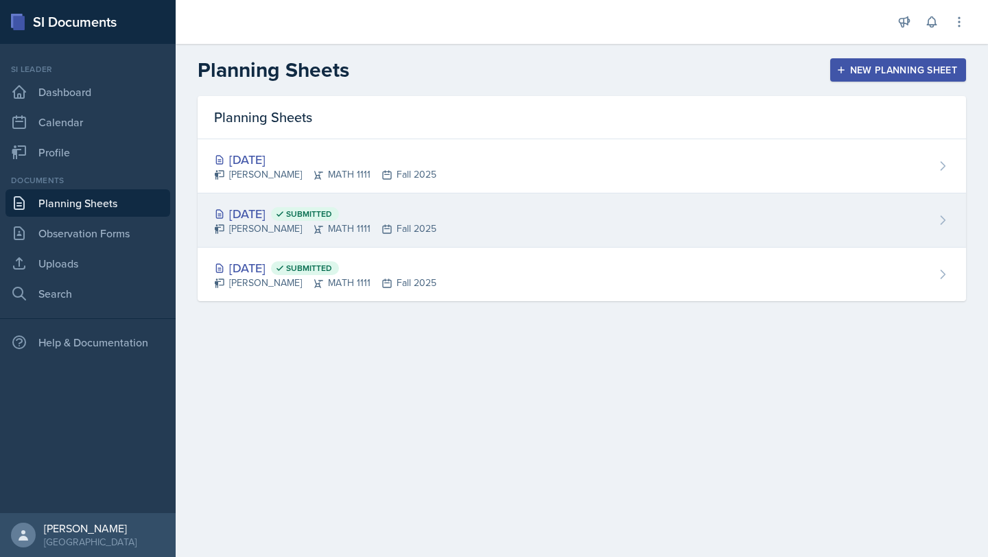
click at [400, 210] on div "Aug 27th, 2025 Submitted" at bounding box center [325, 213] width 222 height 19
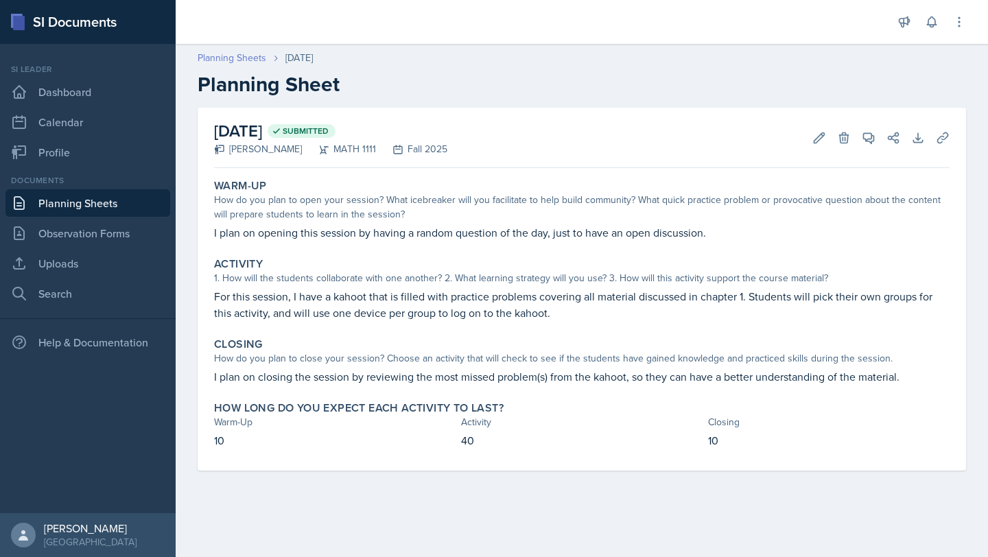
click at [251, 59] on link "Planning Sheets" at bounding box center [232, 58] width 69 height 14
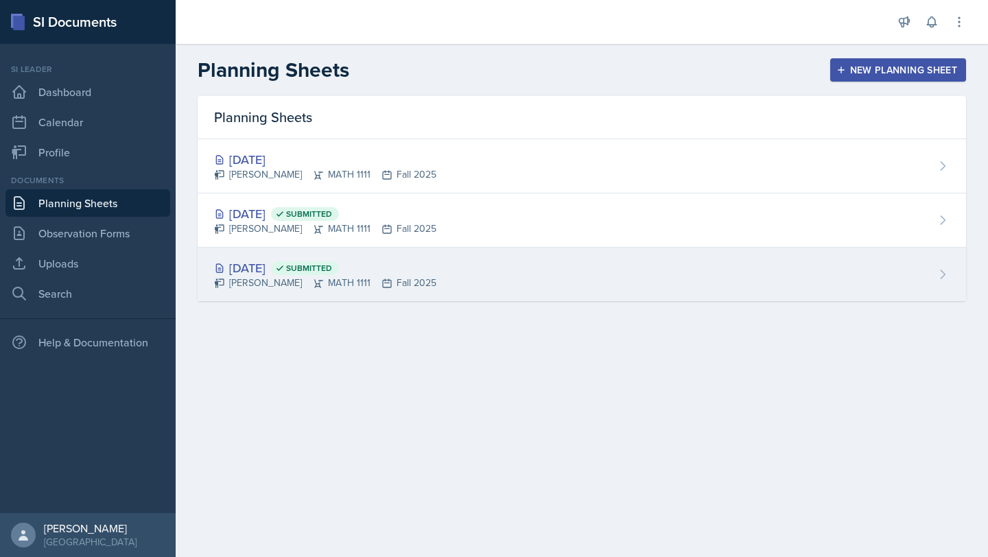
click at [306, 284] on div "DJ Edwards MATH 1111 Fall 2025" at bounding box center [325, 283] width 222 height 14
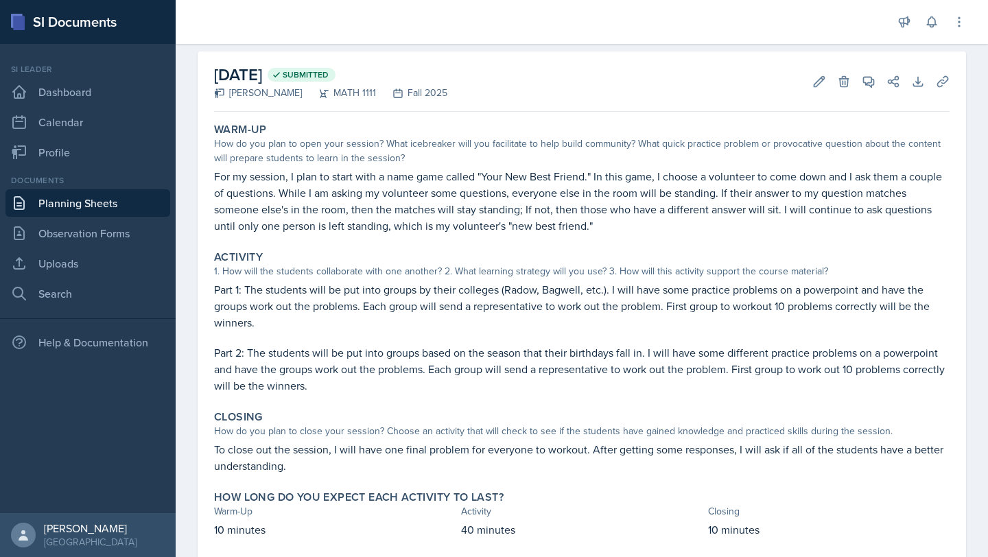
scroll to position [92, 0]
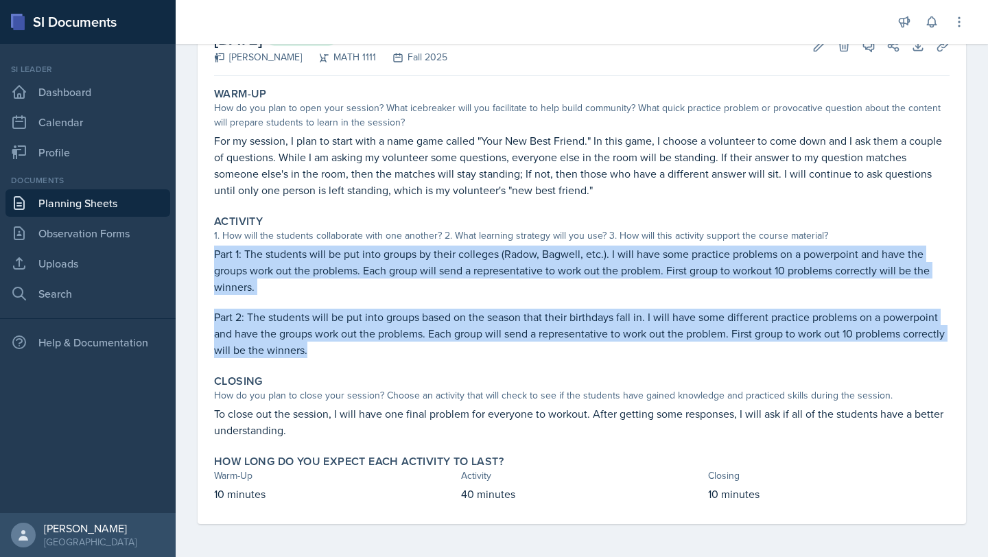
drag, startPoint x: 209, startPoint y: 253, endPoint x: 351, endPoint y: 344, distance: 169.2
click at [354, 347] on div "Activity 1. How will the students collaborate with one another? 2. What learnin…" at bounding box center [582, 286] width 747 height 154
copy div "Part 1: The students will be put into groups by their colleges (Radow, Bagwell,…"
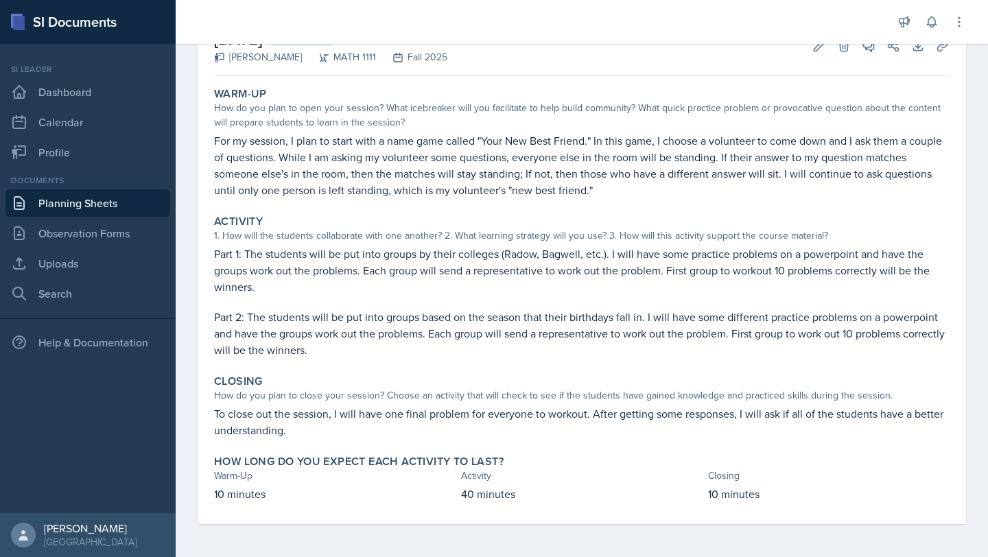
click at [560, 351] on p "Part 2: The students will be put into groups based on the season that their bir…" at bounding box center [582, 333] width 736 height 49
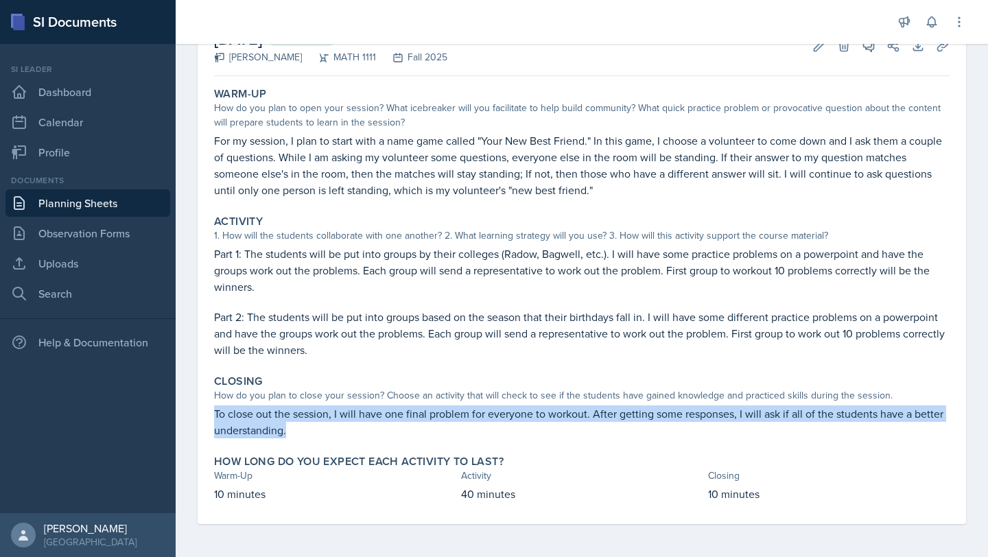
drag, startPoint x: 215, startPoint y: 410, endPoint x: 331, endPoint y: 422, distance: 117.2
click at [336, 428] on p "To close out the session, I will have one final problem for everyone to workout…" at bounding box center [582, 422] width 736 height 33
copy p "To close out the session, I will have one final problem for everyone to workout…"
